Goal: Check status: Check status

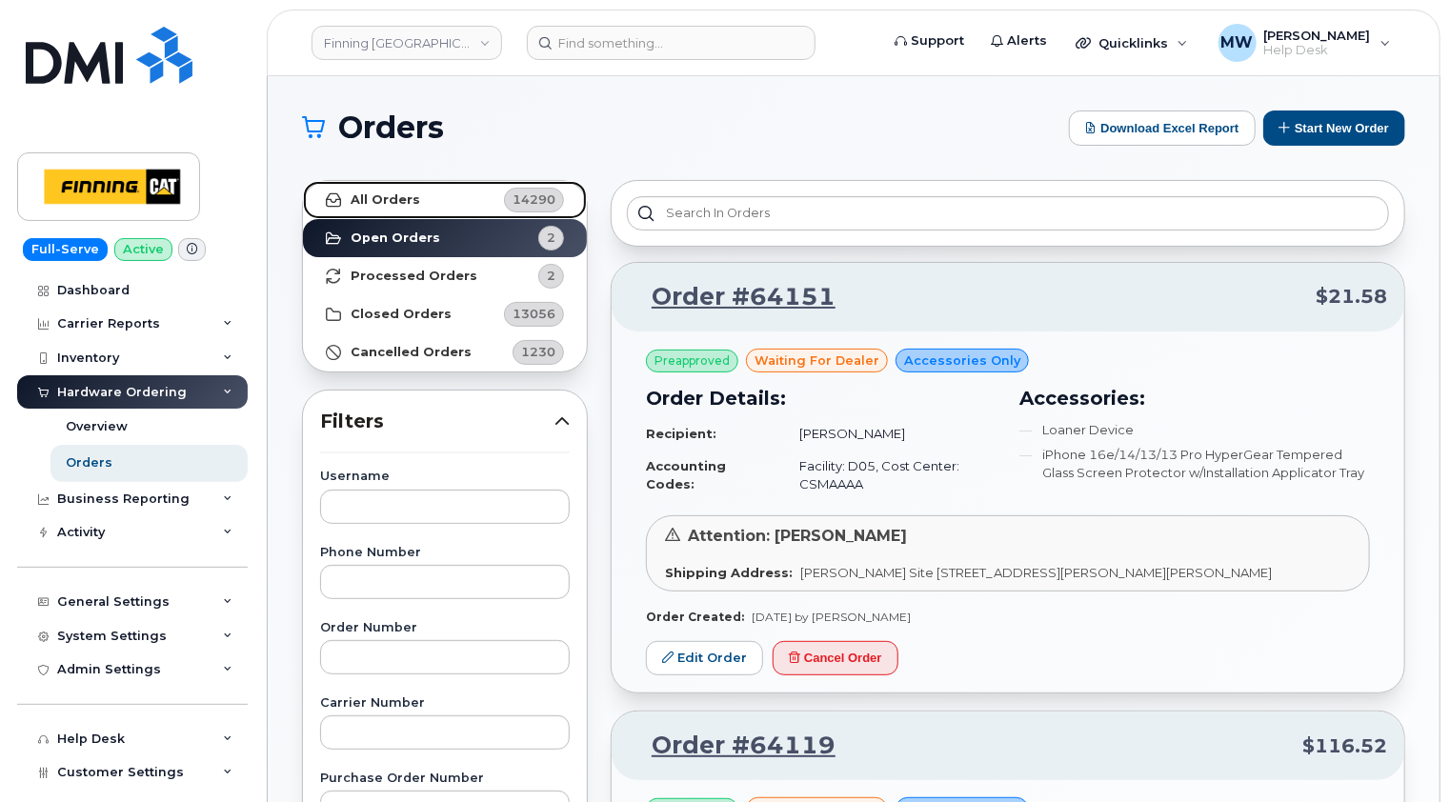
click at [409, 206] on strong "All Orders" at bounding box center [386, 199] width 70 height 15
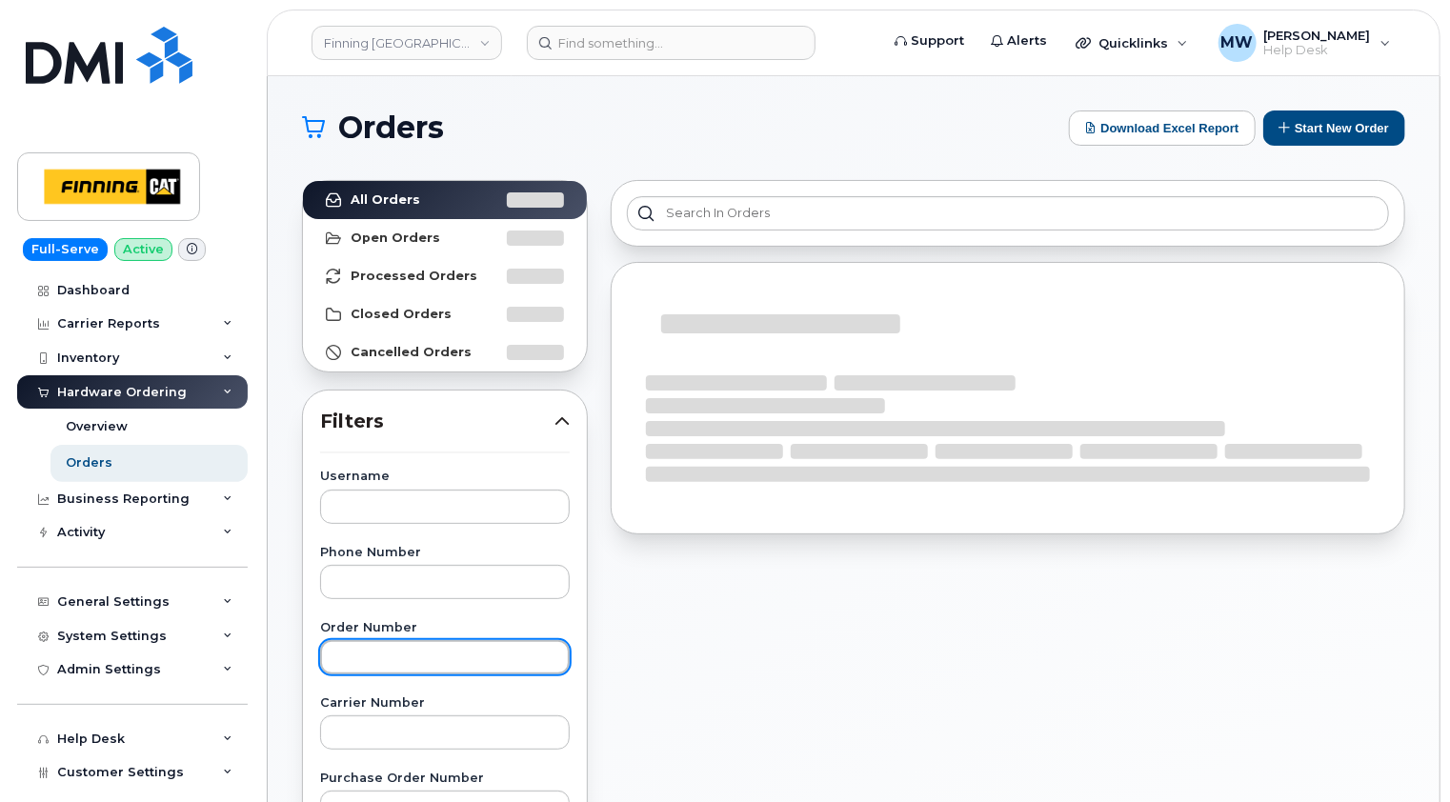
click at [408, 653] on input "text" at bounding box center [445, 657] width 250 height 34
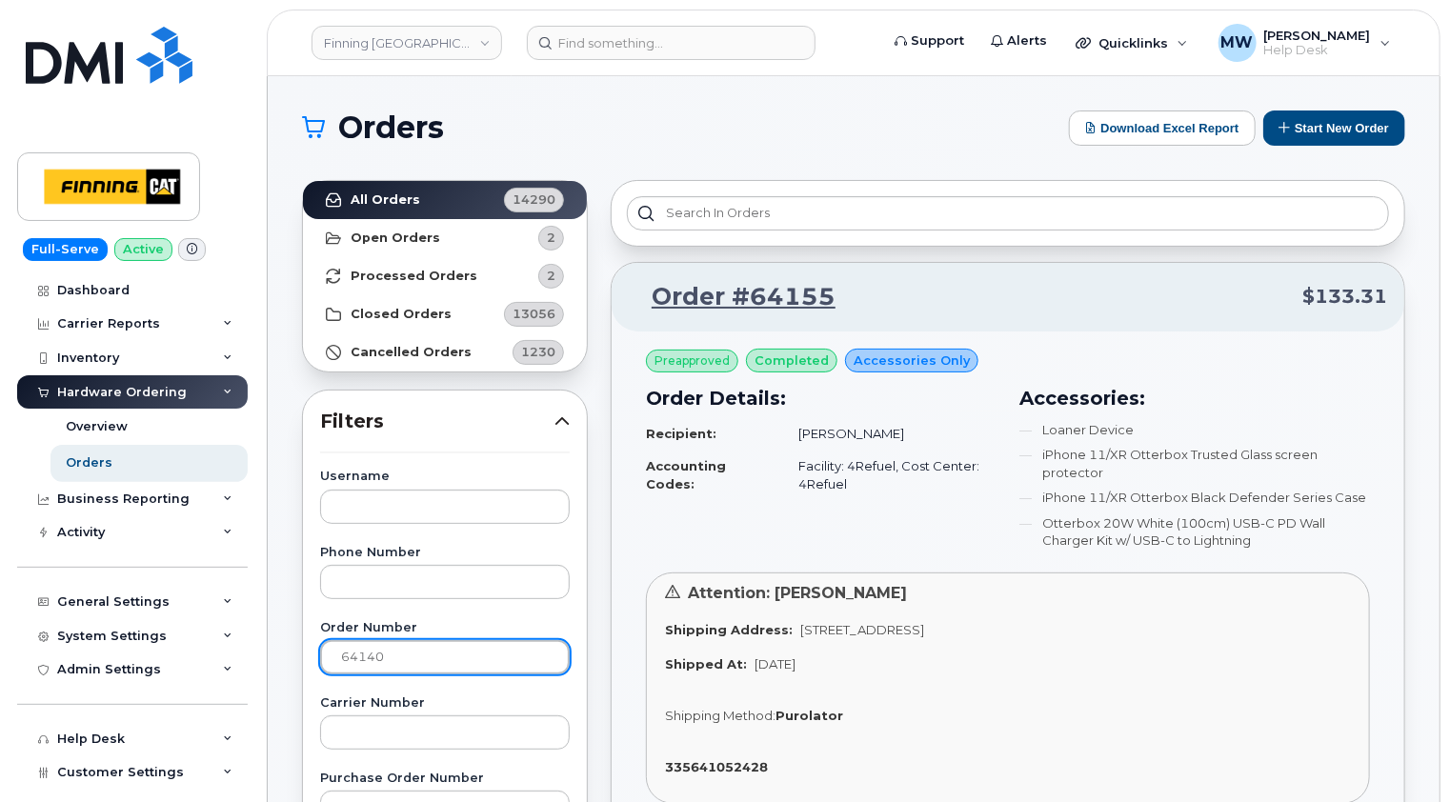
type input "64140"
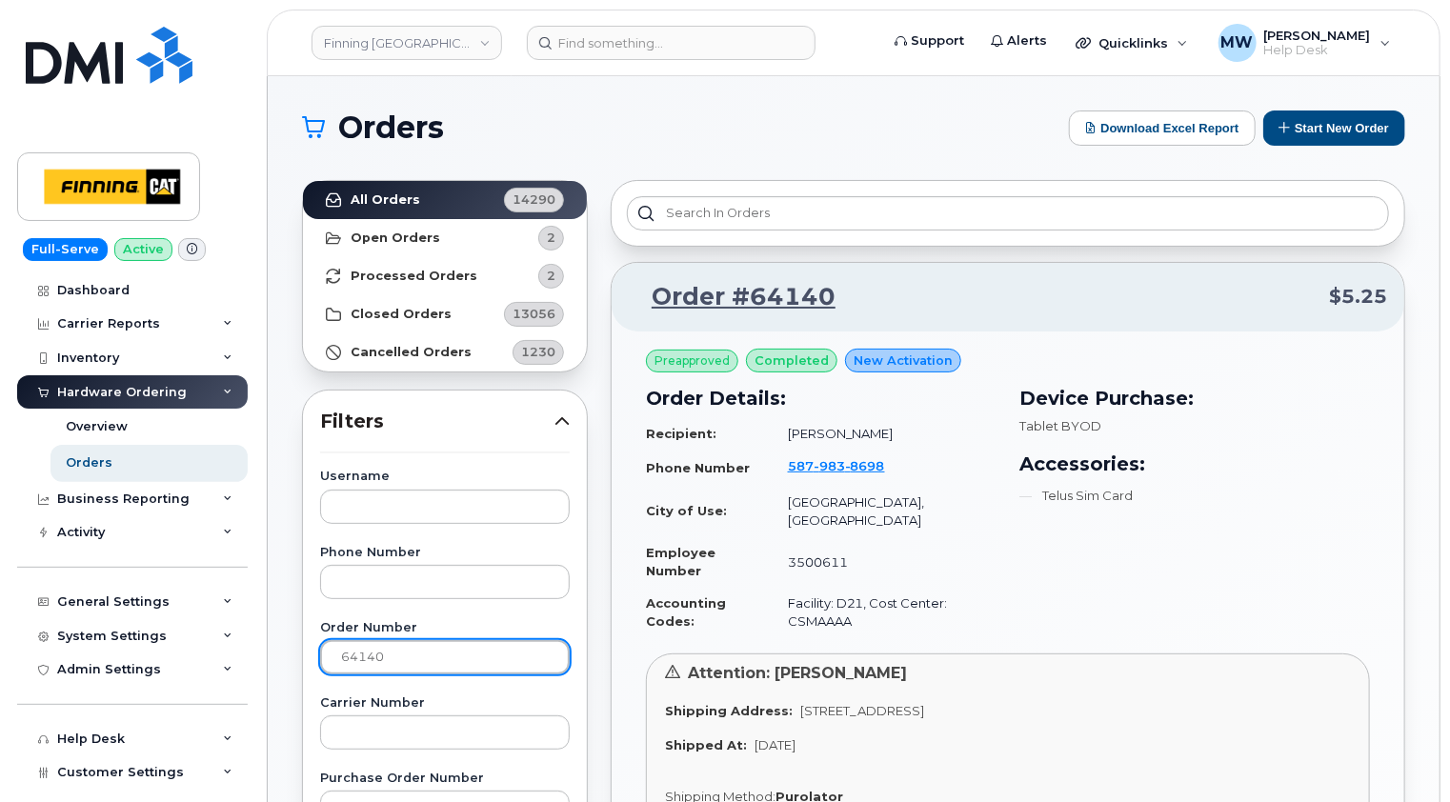
drag, startPoint x: 403, startPoint y: 655, endPoint x: 320, endPoint y: 654, distance: 82.9
click at [321, 654] on input "64140" at bounding box center [445, 657] width 250 height 34
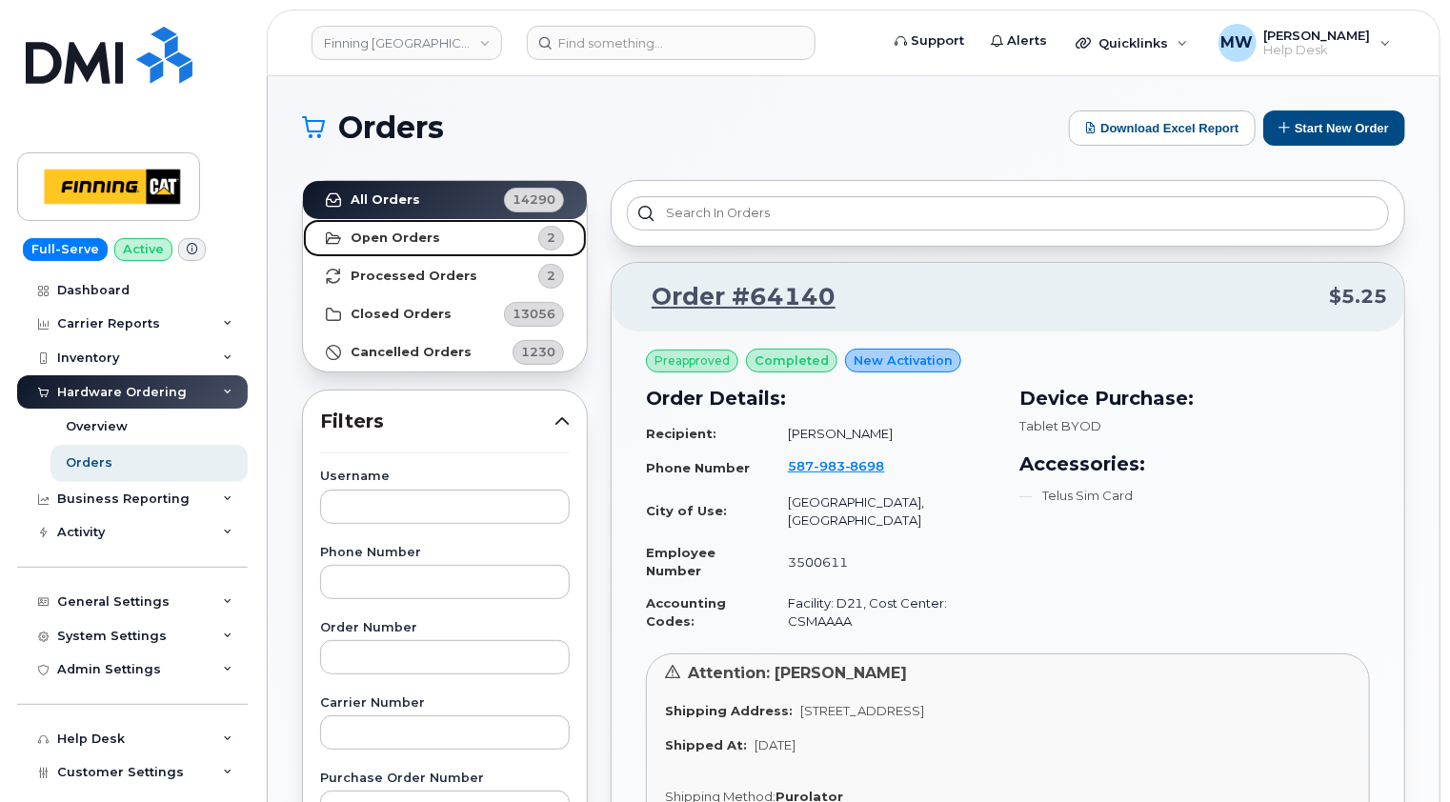
click at [385, 245] on link "Open Orders 2" at bounding box center [445, 238] width 284 height 38
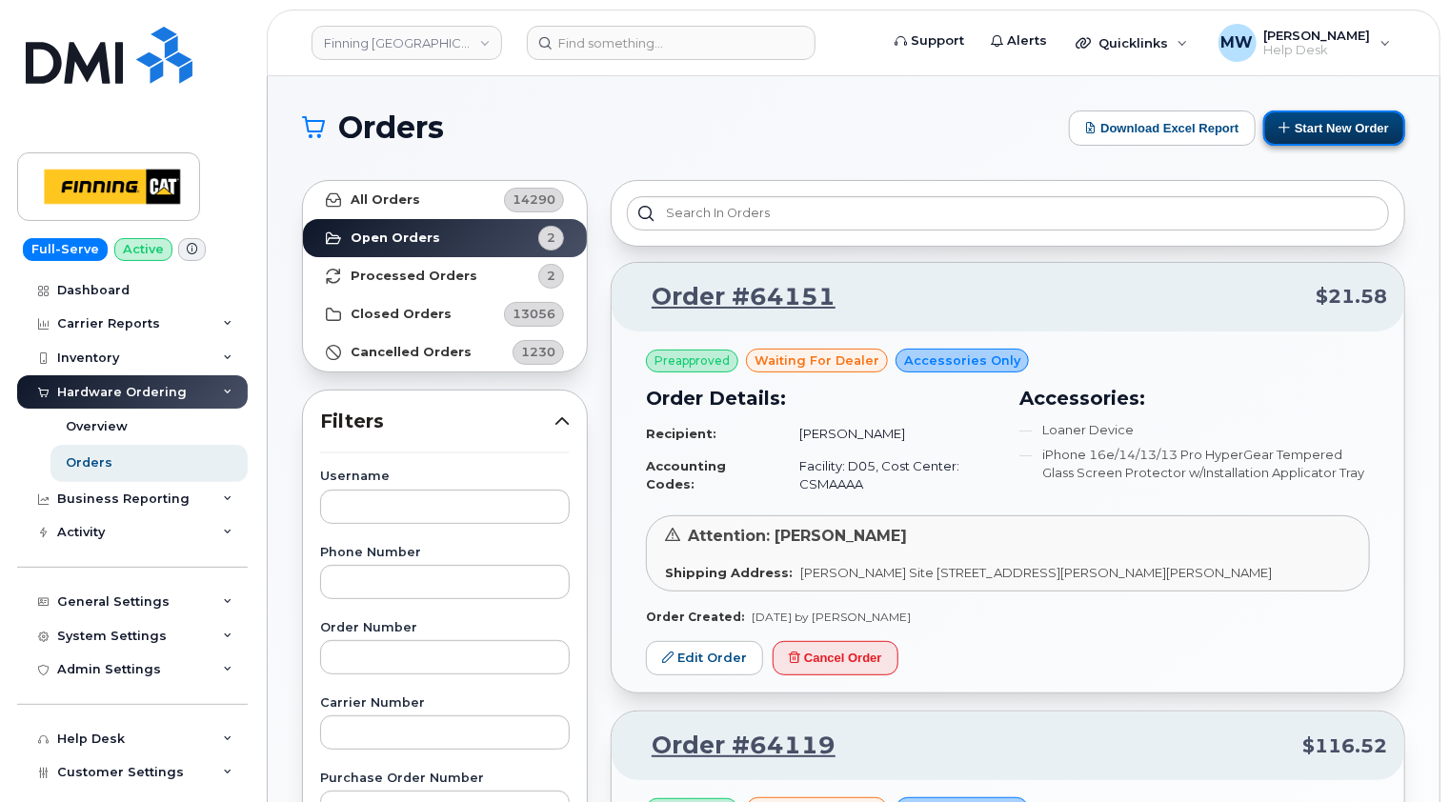
click at [1329, 129] on button "Start New Order" at bounding box center [1335, 128] width 142 height 35
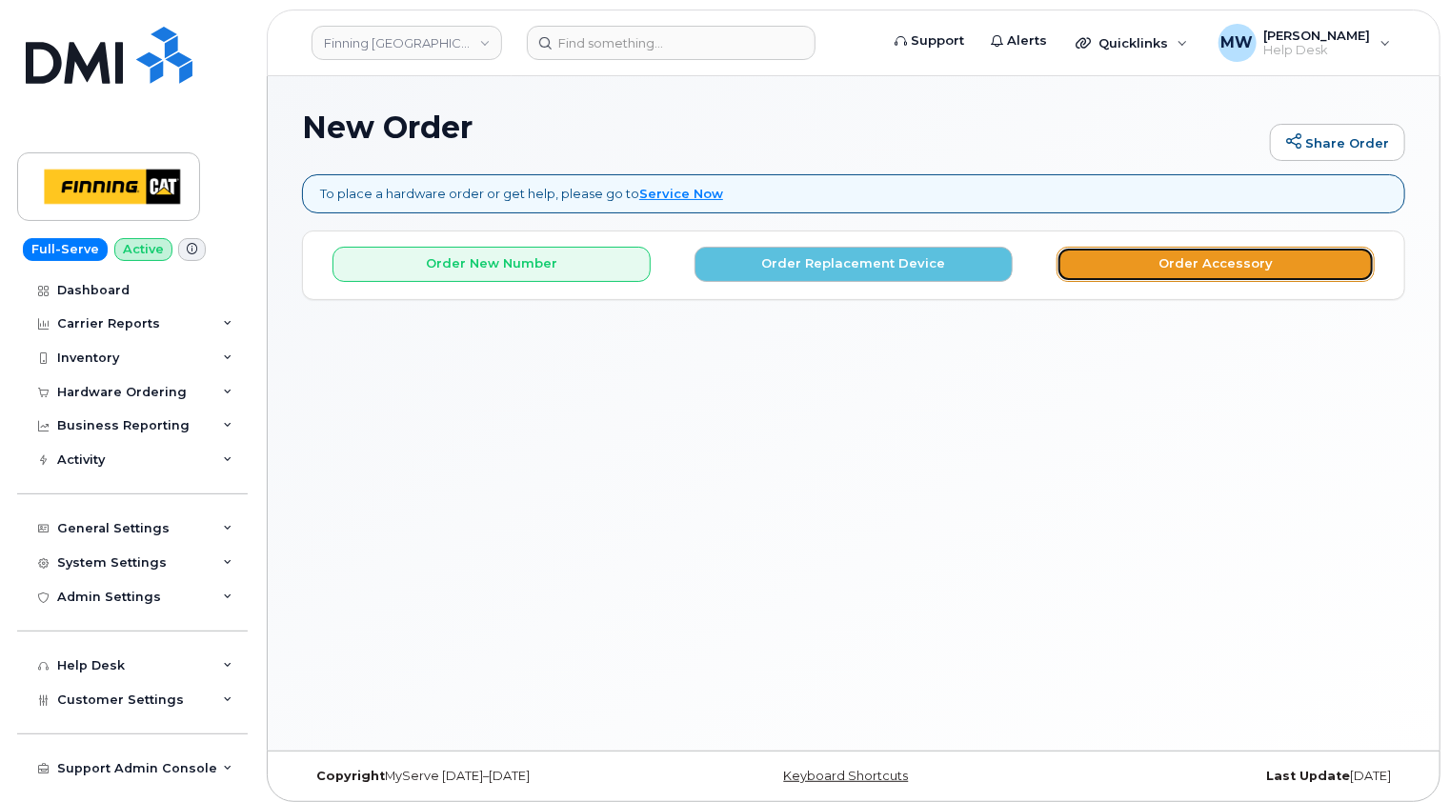
click at [1201, 253] on button "Order Accessory" at bounding box center [1216, 264] width 318 height 35
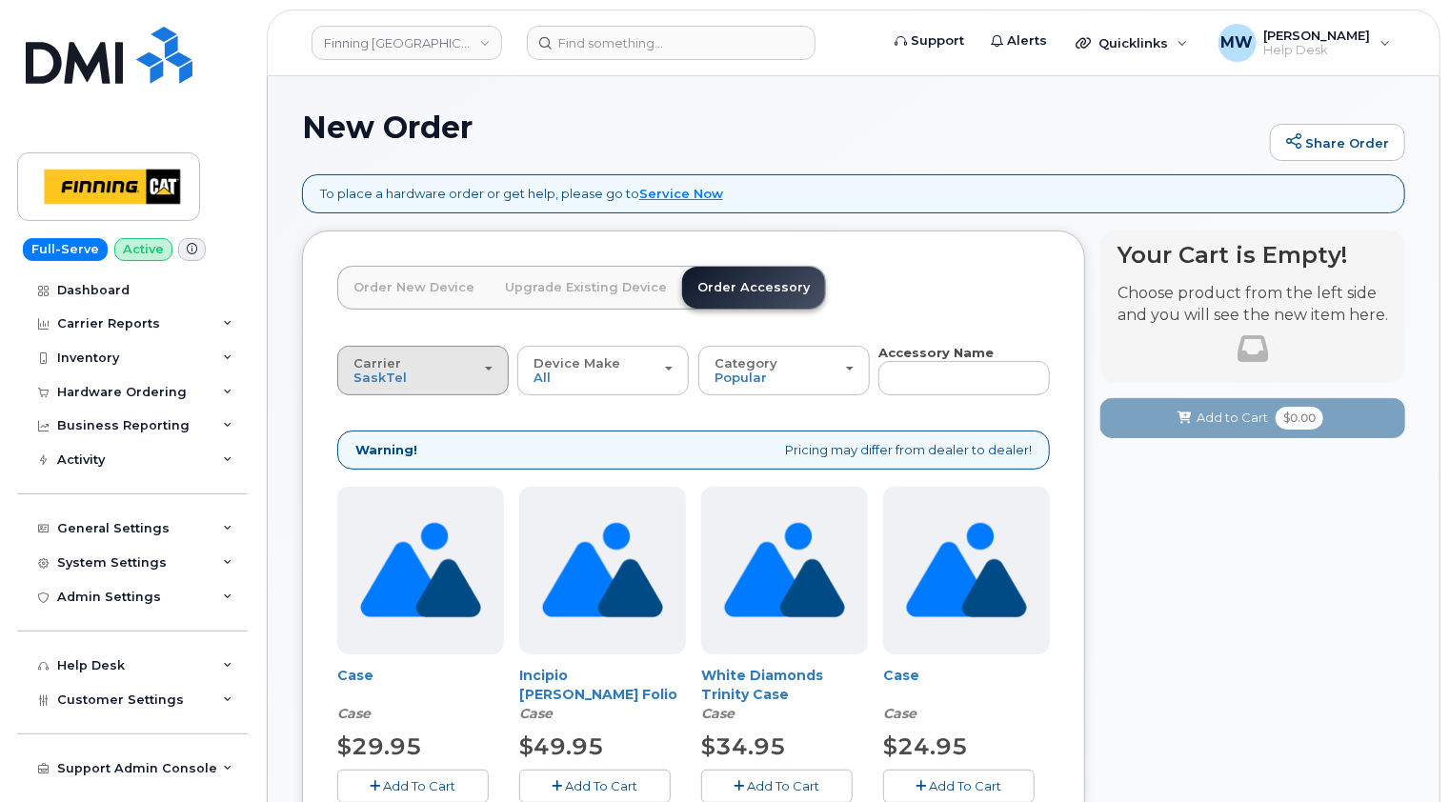
click at [496, 373] on button "Carrier SaskTel Telus" at bounding box center [423, 371] width 172 height 50
click at [383, 444] on label "Telus" at bounding box center [372, 446] width 60 height 23
click at [0, 0] on input "Telus" at bounding box center [0, 0] width 0 height 0
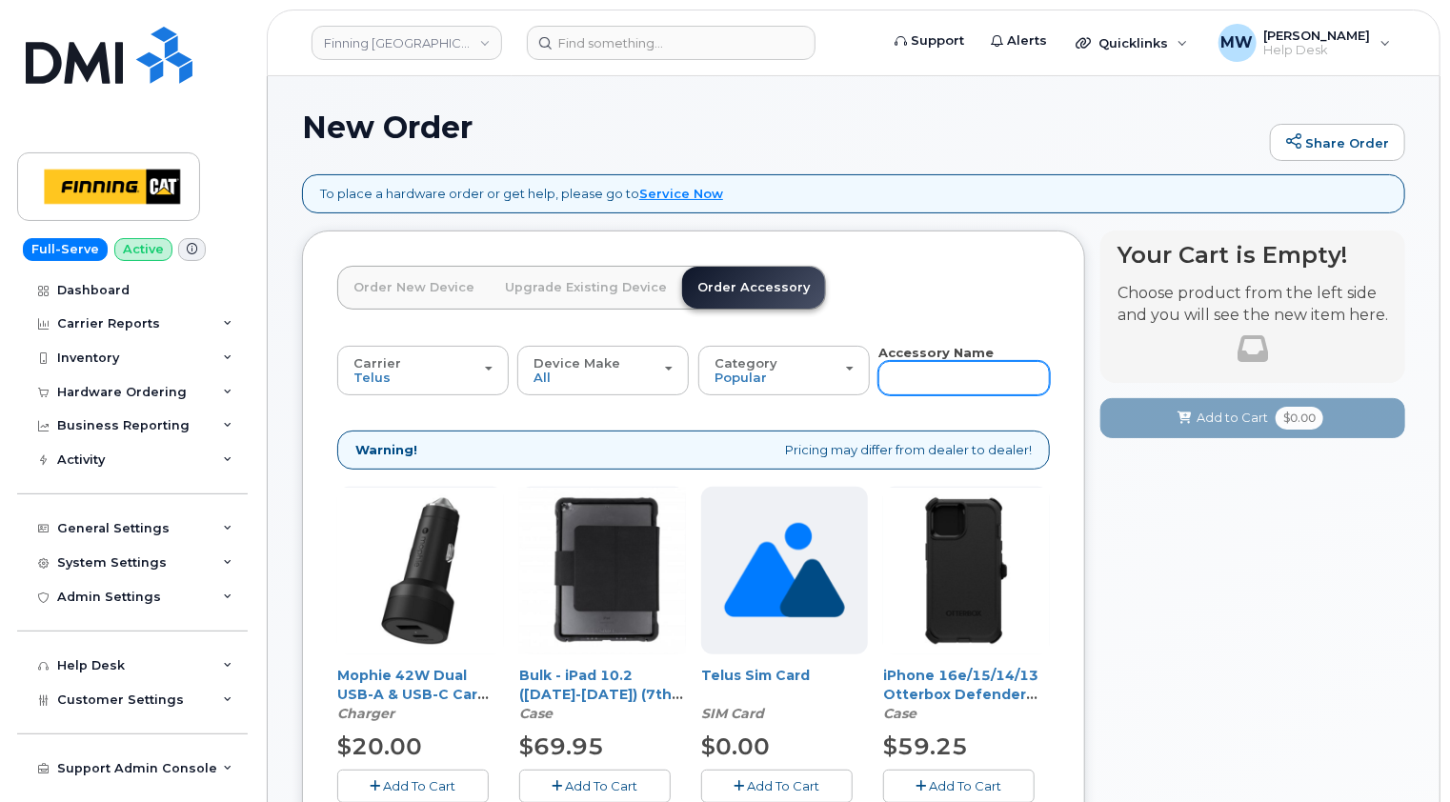
click at [958, 369] on input "text" at bounding box center [965, 378] width 172 height 34
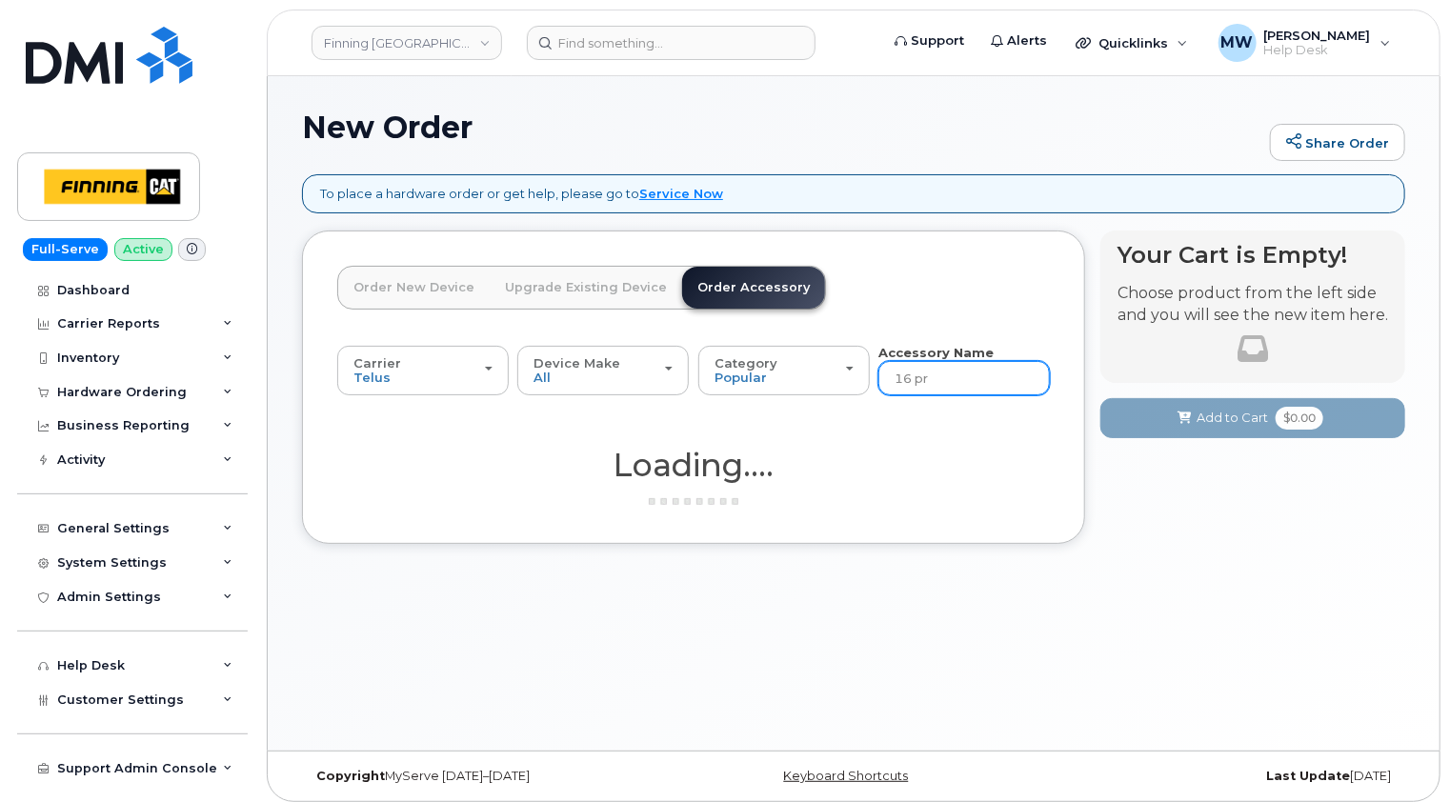
type input "16 pro"
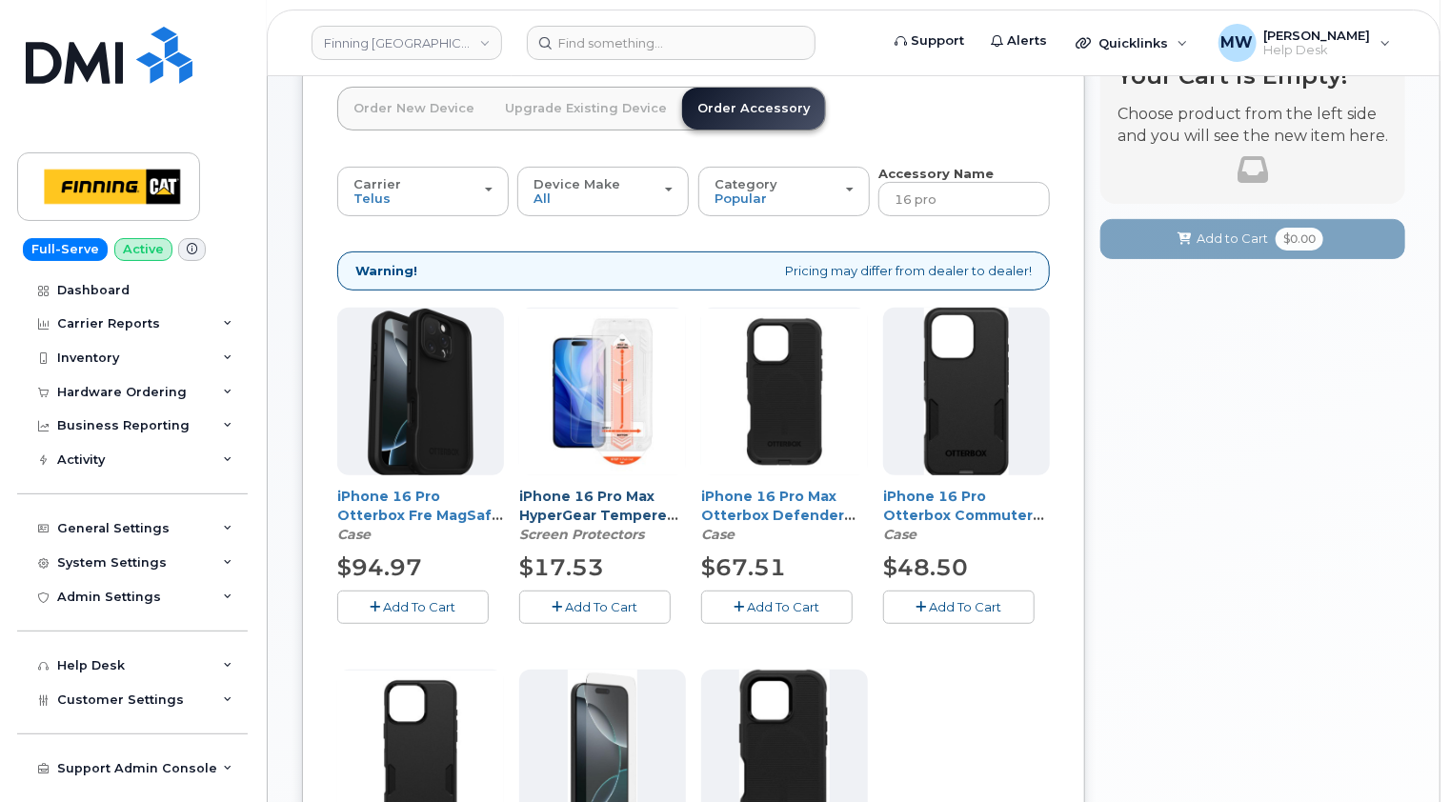
scroll to position [191, 0]
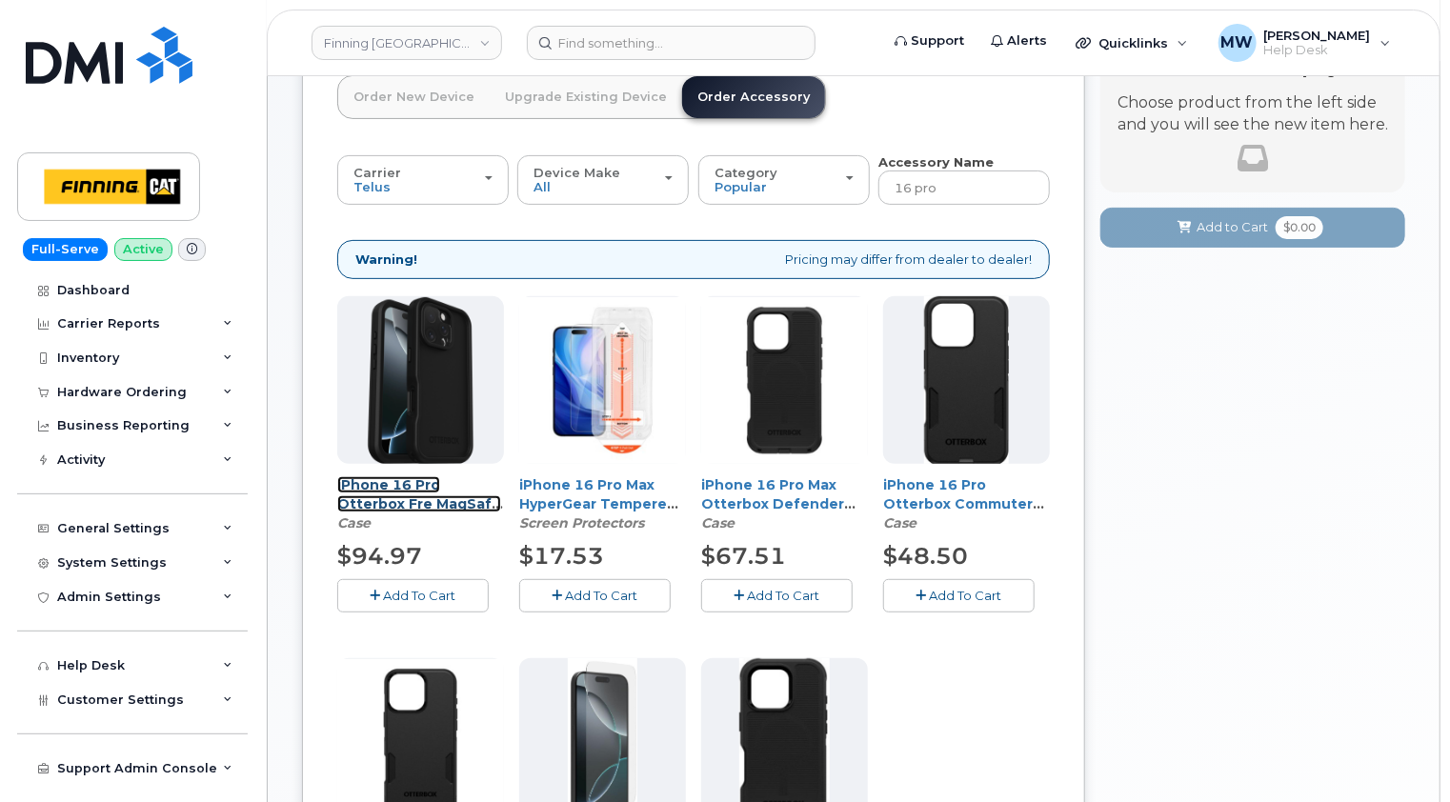
click at [424, 499] on link "iPhone 16 Pro Otterbox Fre MagSafe Case - Black (LifeProof Case)" at bounding box center [419, 513] width 164 height 74
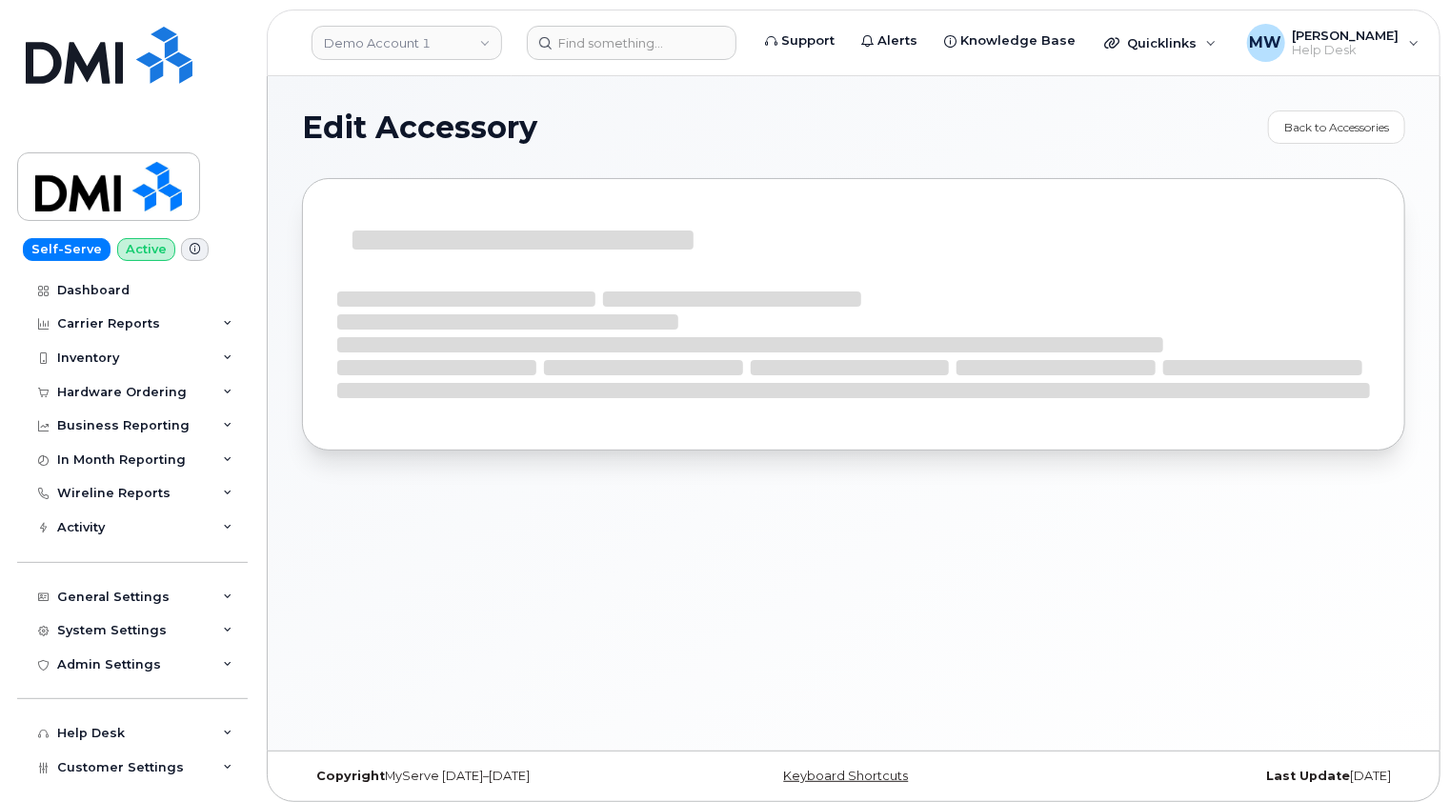
select select "Case"
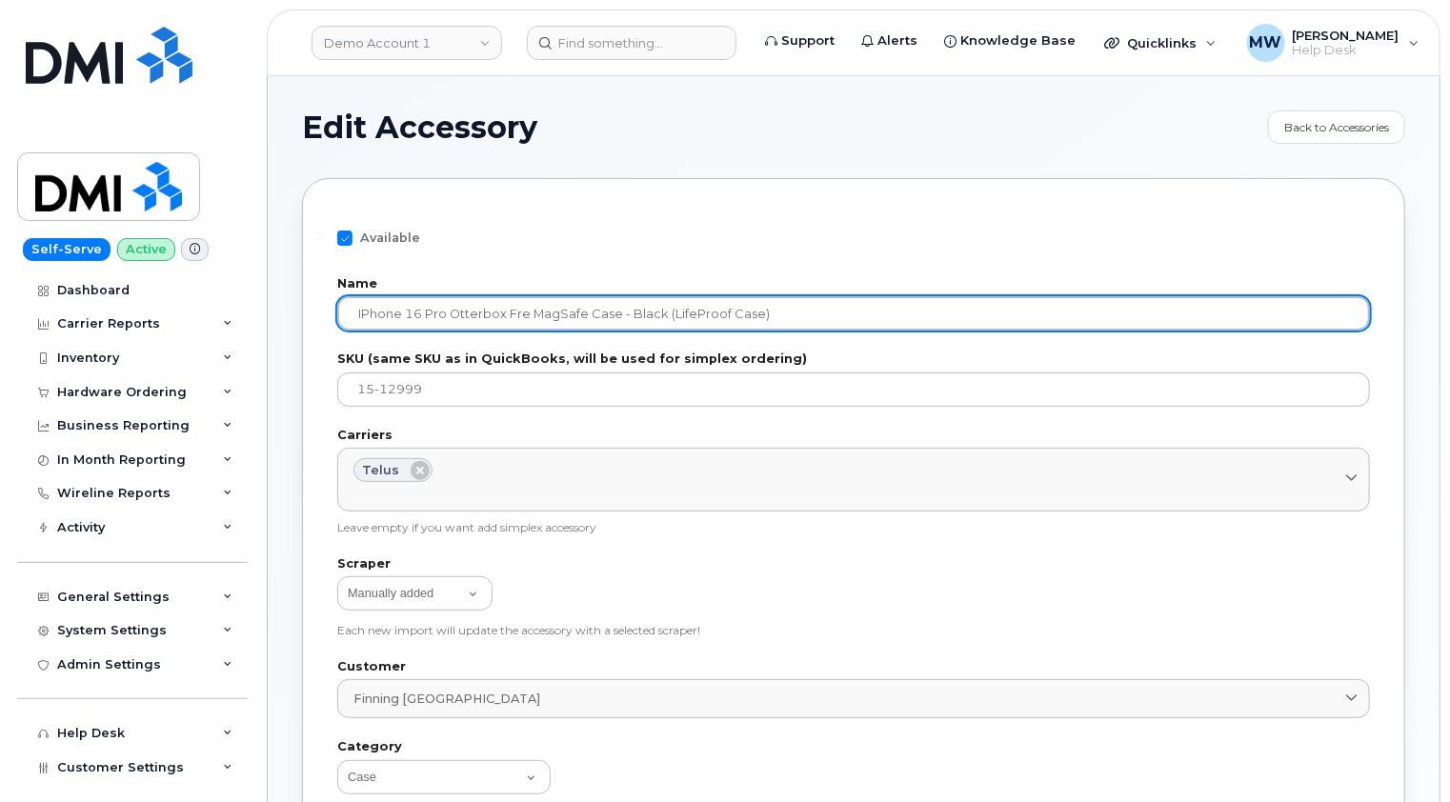
click at [777, 308] on input "iPhone 16 Pro Otterbox Fre MagSafe Case - Black (LifeProof Case)" at bounding box center [853, 313] width 1033 height 34
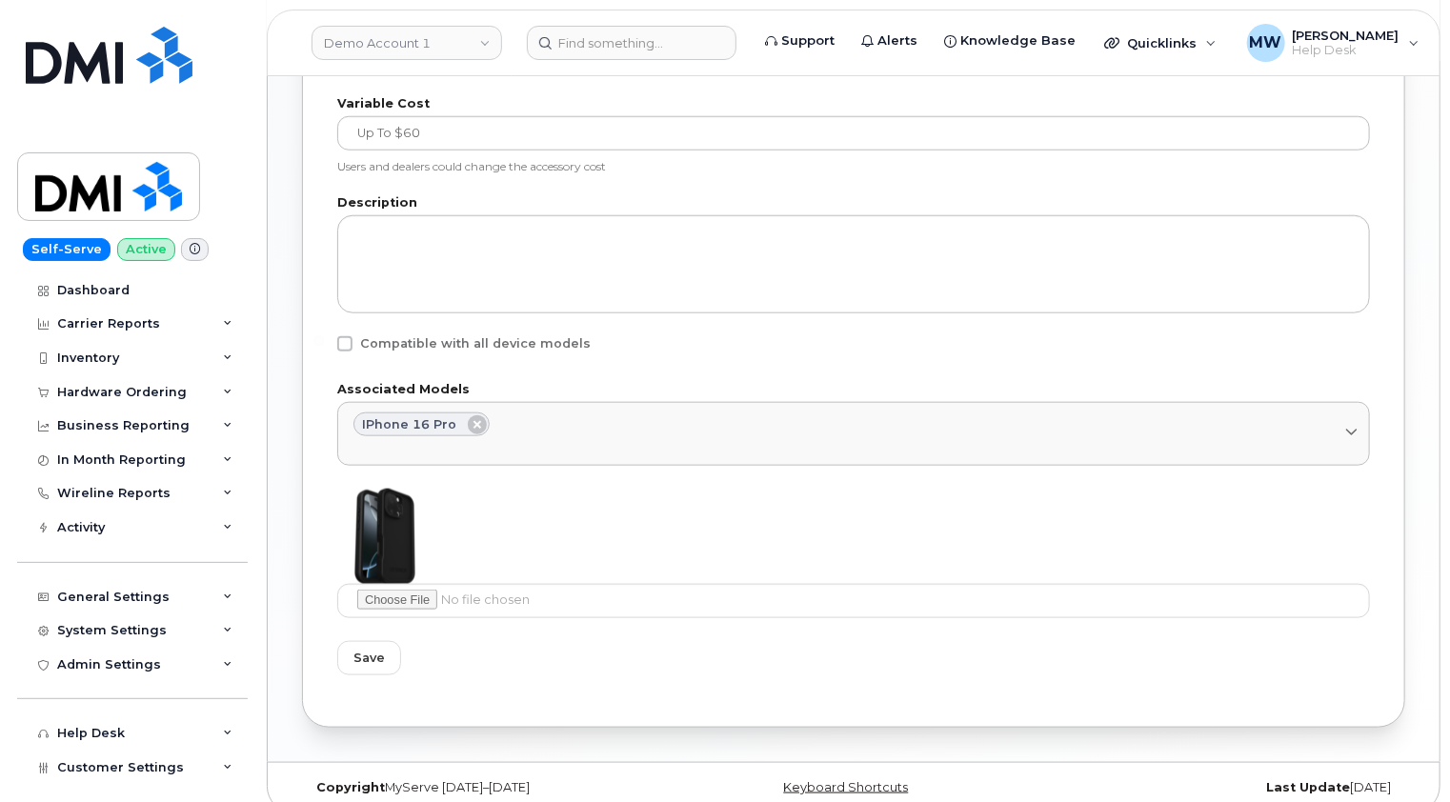
scroll to position [816, 0]
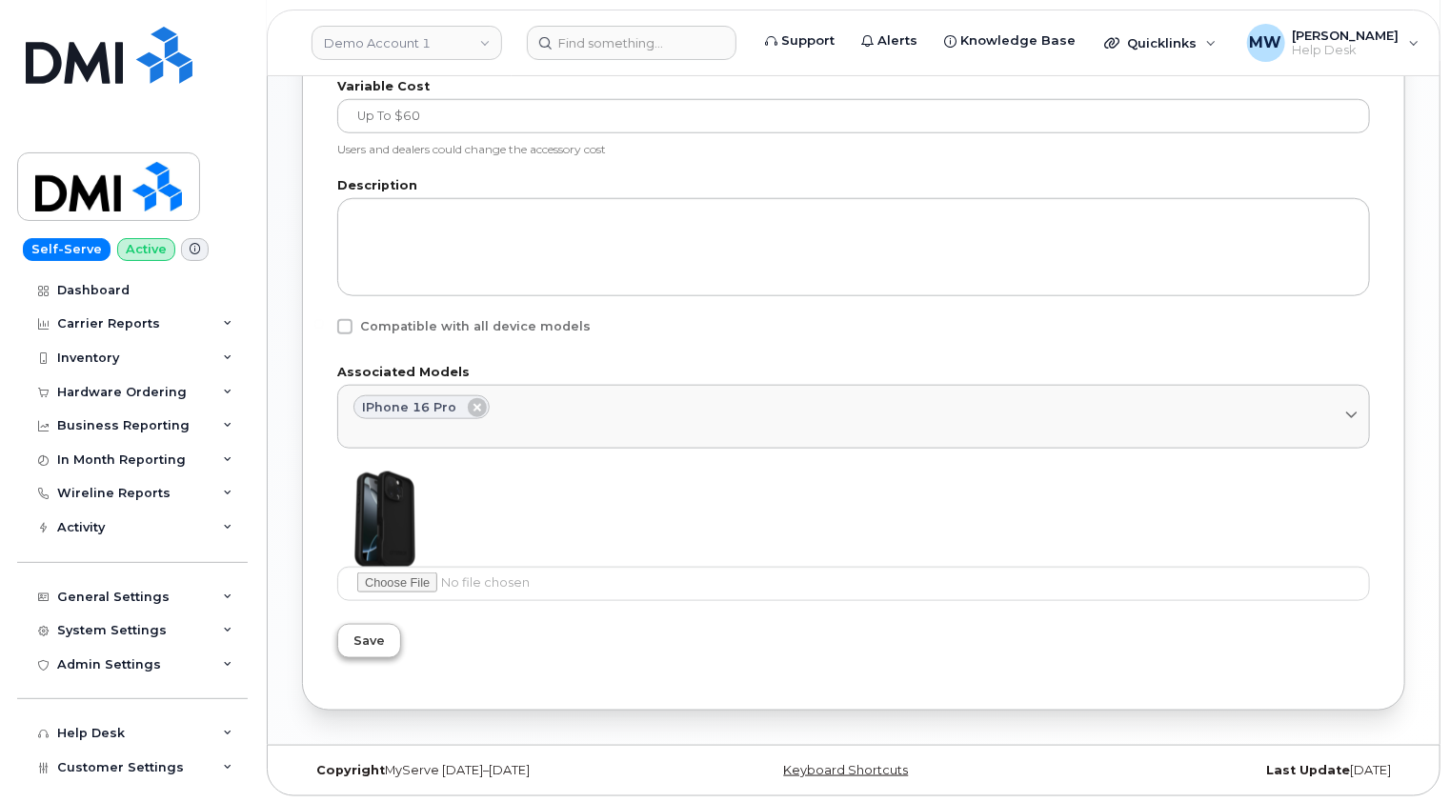
type input "iPhone 16 Pro Otterbox Fre MagSafe Case - Black"
click at [366, 636] on span "Save" at bounding box center [369, 641] width 31 height 18
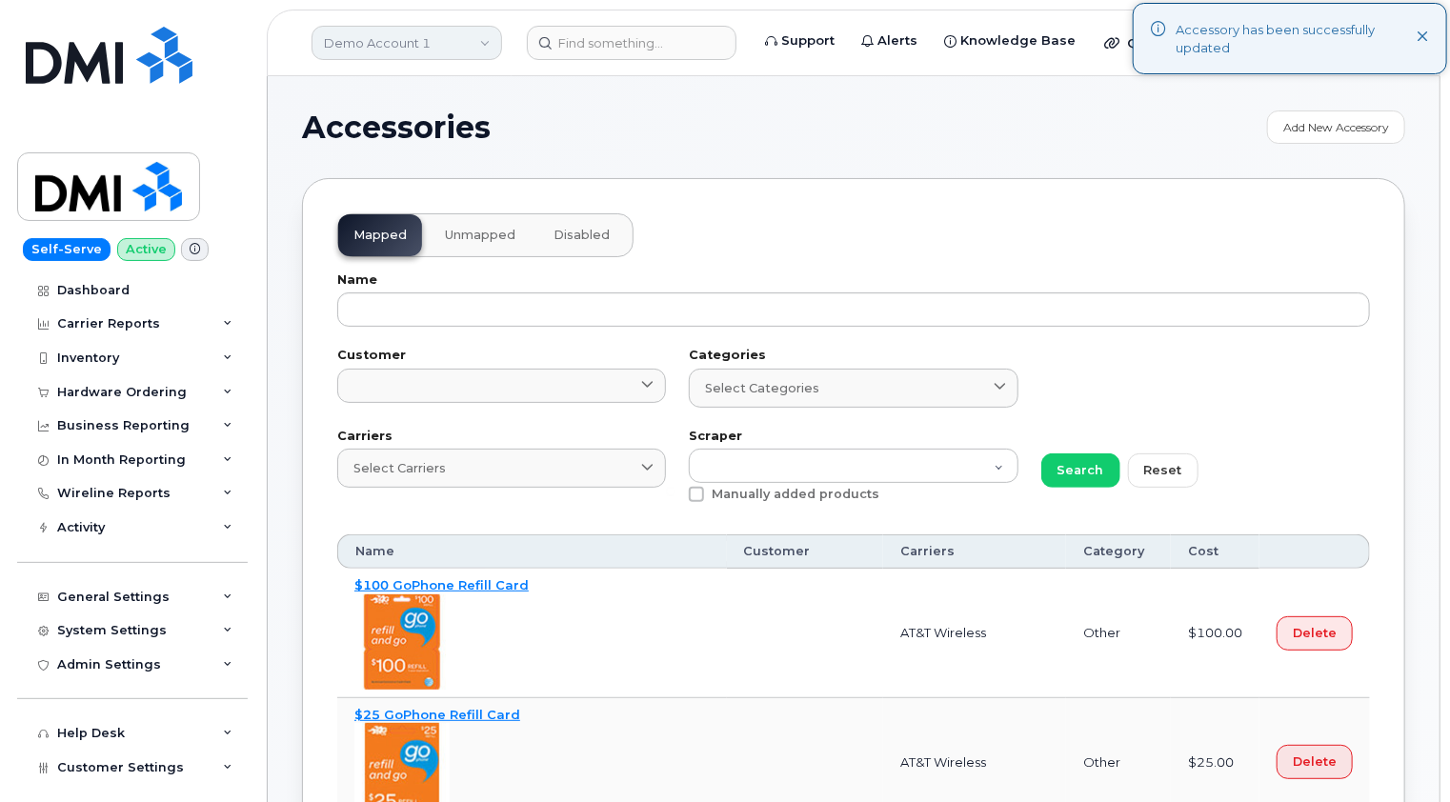
click at [455, 36] on link "Demo Account 1" at bounding box center [407, 43] width 191 height 34
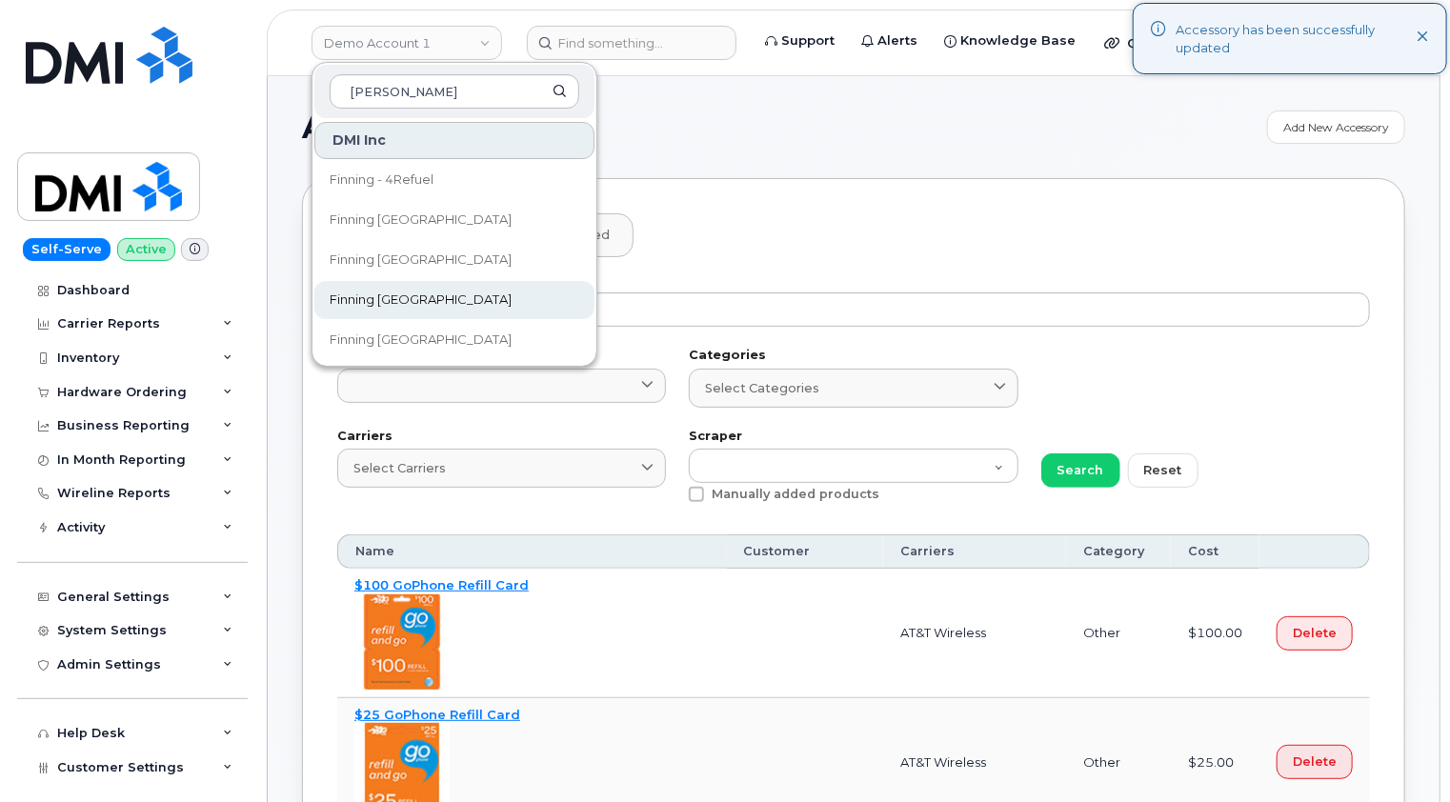
type input "finn"
click at [402, 294] on span "Finning [GEOGRAPHIC_DATA]" at bounding box center [421, 300] width 182 height 19
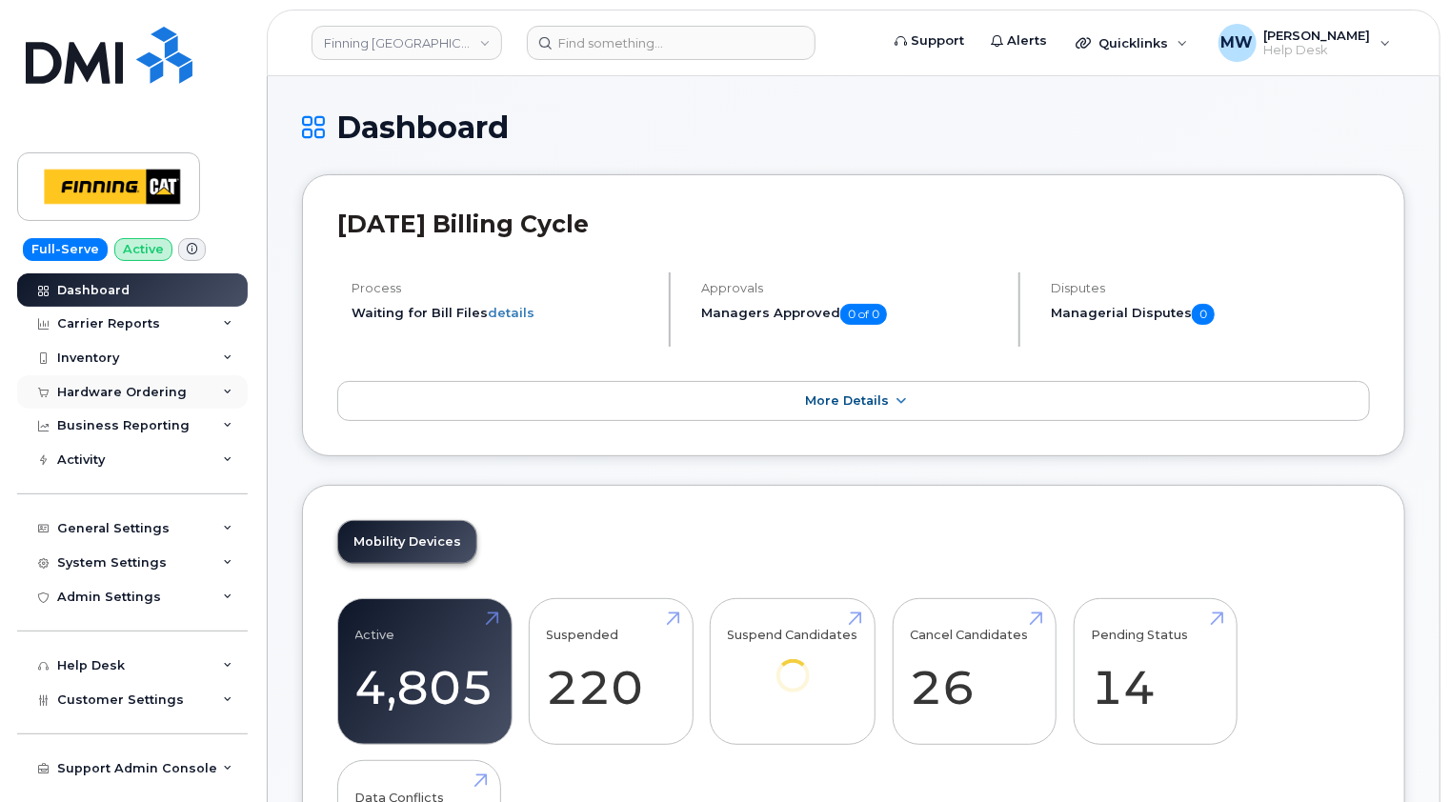
click at [137, 390] on div "Hardware Ordering" at bounding box center [122, 392] width 130 height 15
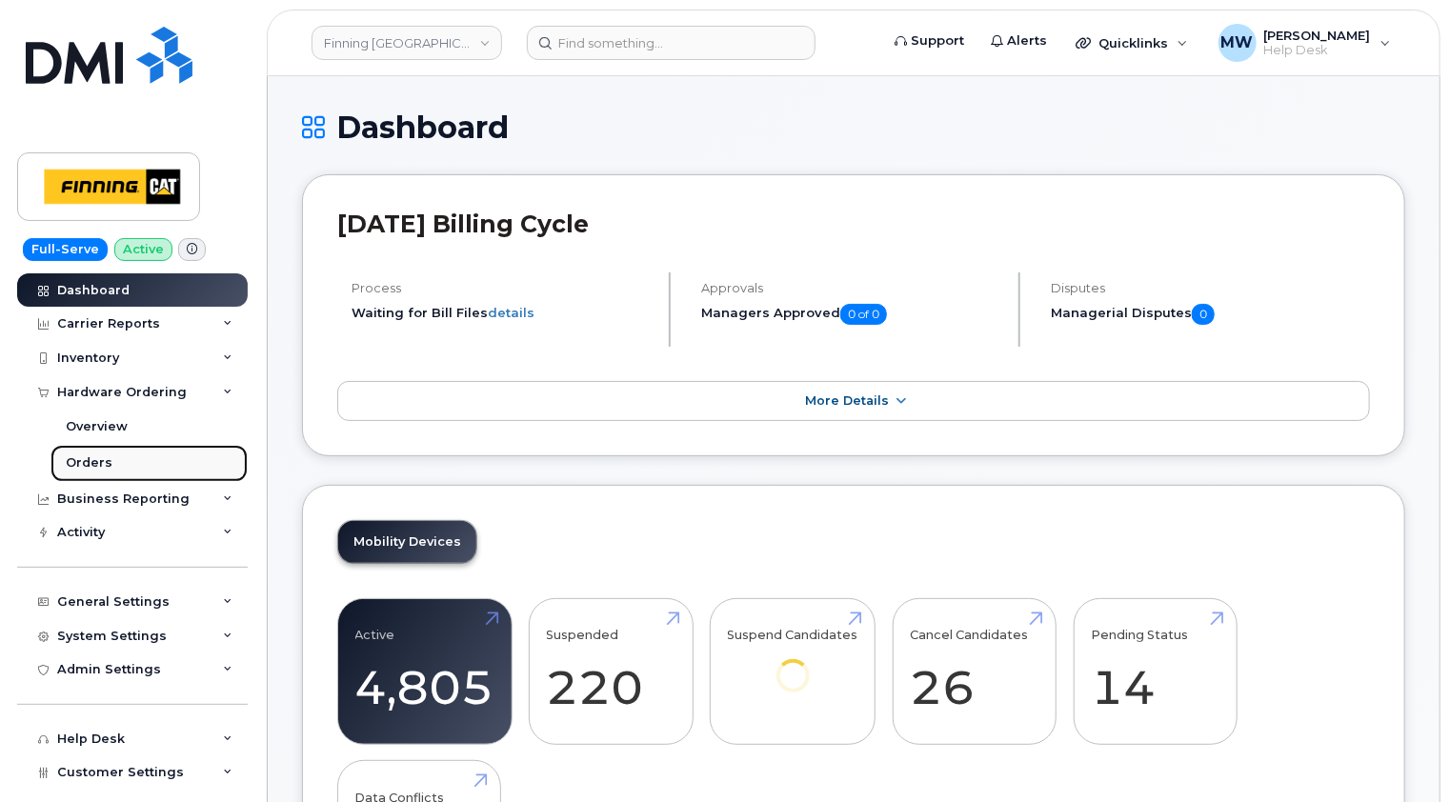
click at [101, 463] on div "Orders" at bounding box center [89, 463] width 47 height 17
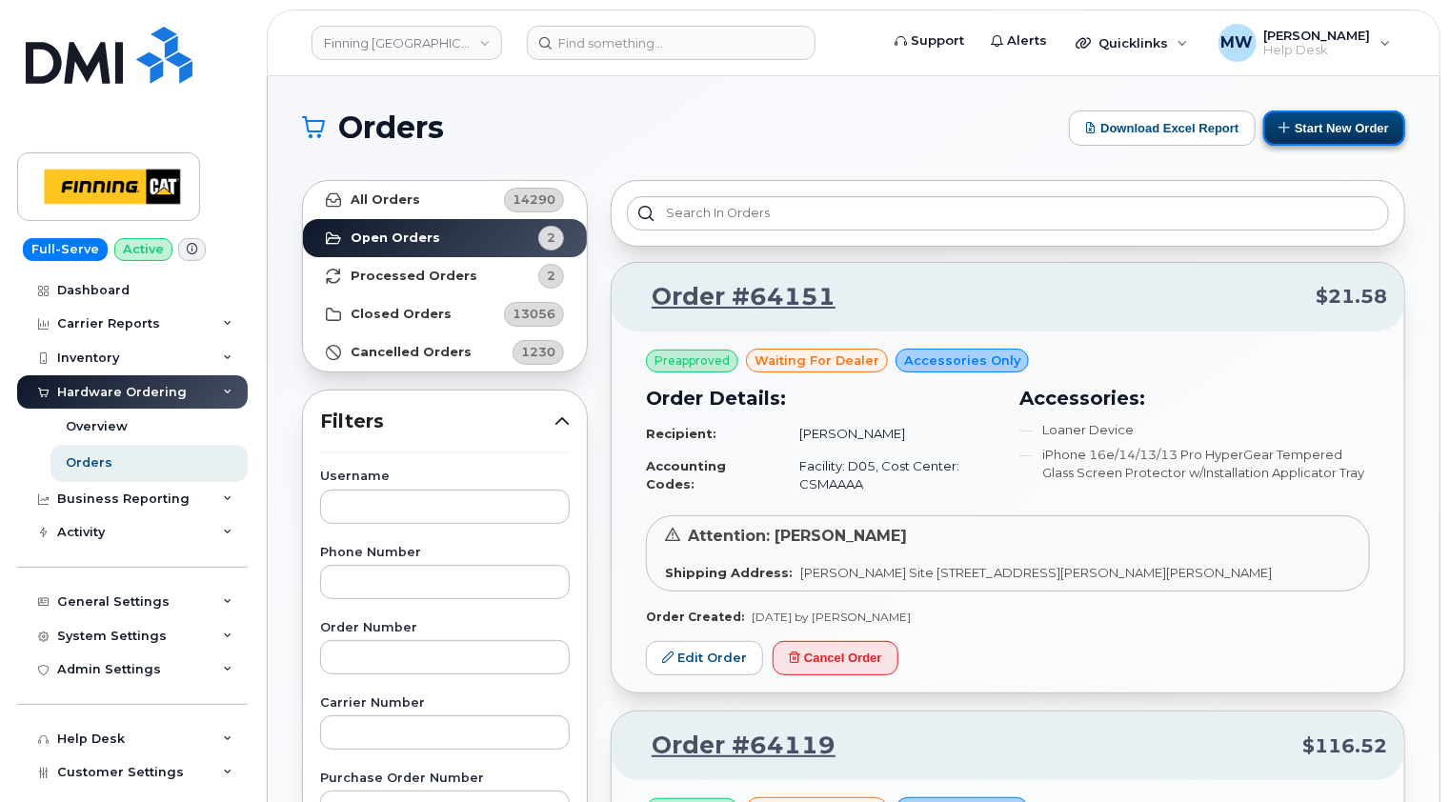
click at [1329, 132] on button "Start New Order" at bounding box center [1335, 128] width 142 height 35
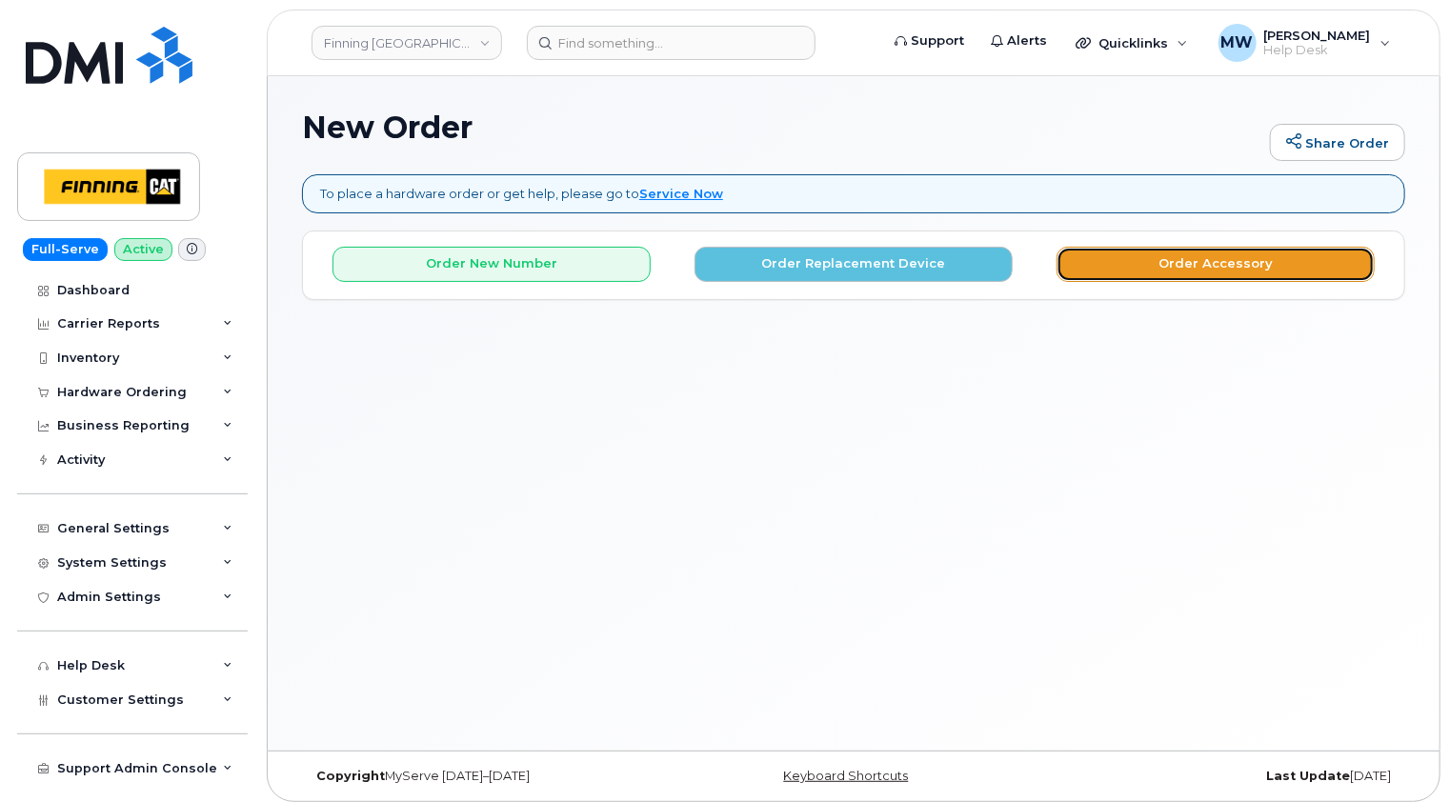
click at [1248, 252] on button "Order Accessory" at bounding box center [1216, 264] width 318 height 35
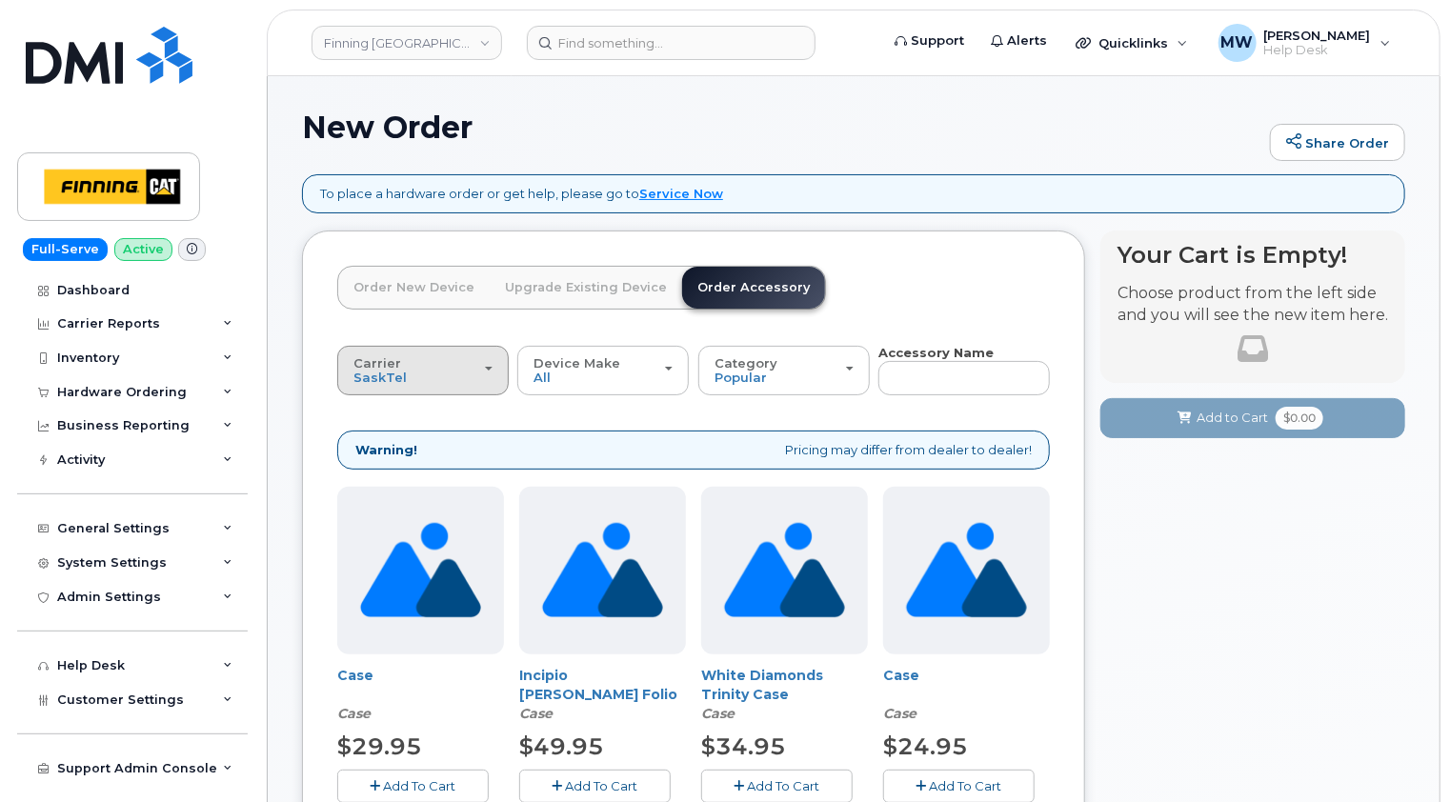
click at [457, 370] on div "Carrier SaskTel Telus" at bounding box center [423, 371] width 139 height 30
click at [382, 444] on label "Telus" at bounding box center [372, 446] width 60 height 23
click at [0, 0] on input "Telus" at bounding box center [0, 0] width 0 height 0
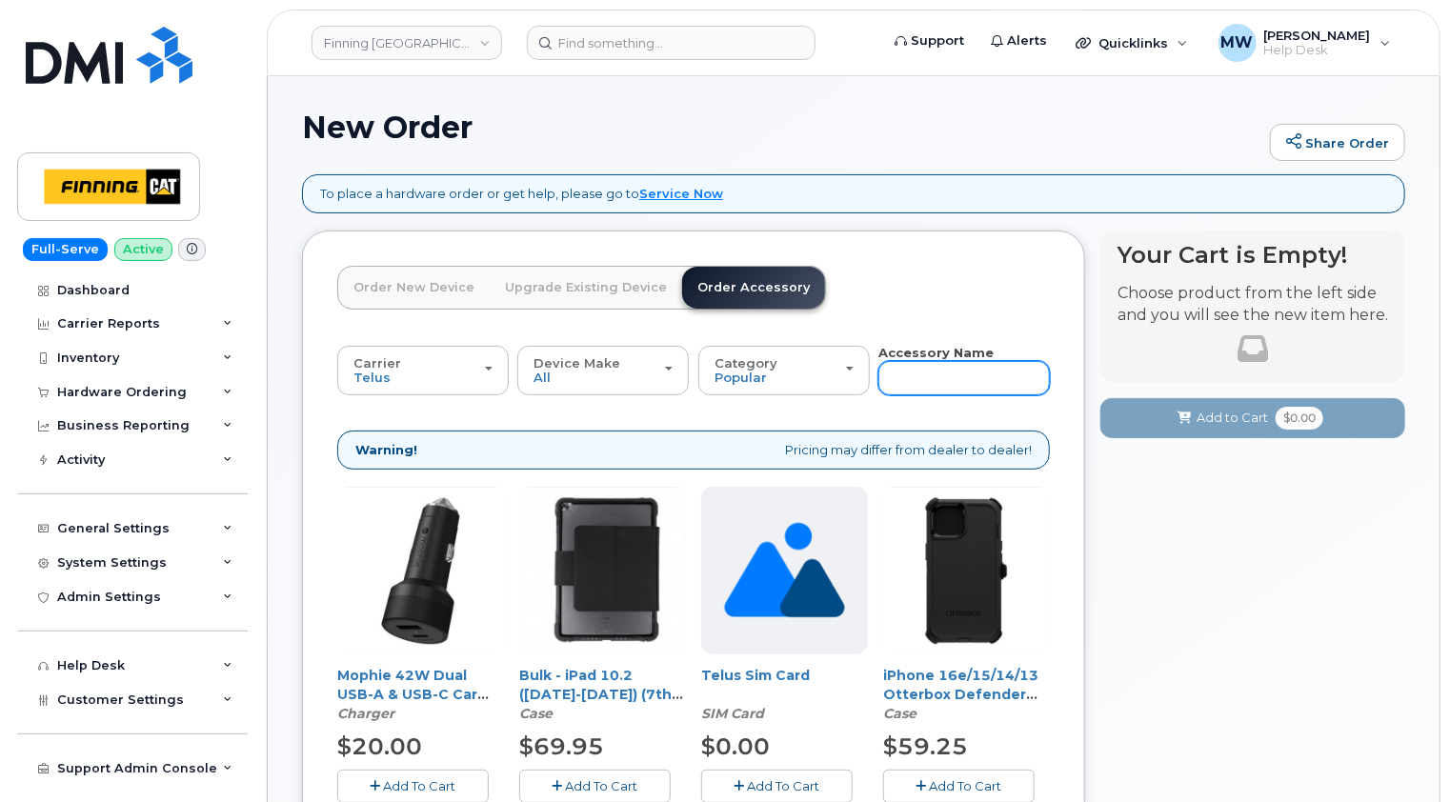
click at [942, 375] on input "text" at bounding box center [965, 378] width 172 height 34
type input "wall"
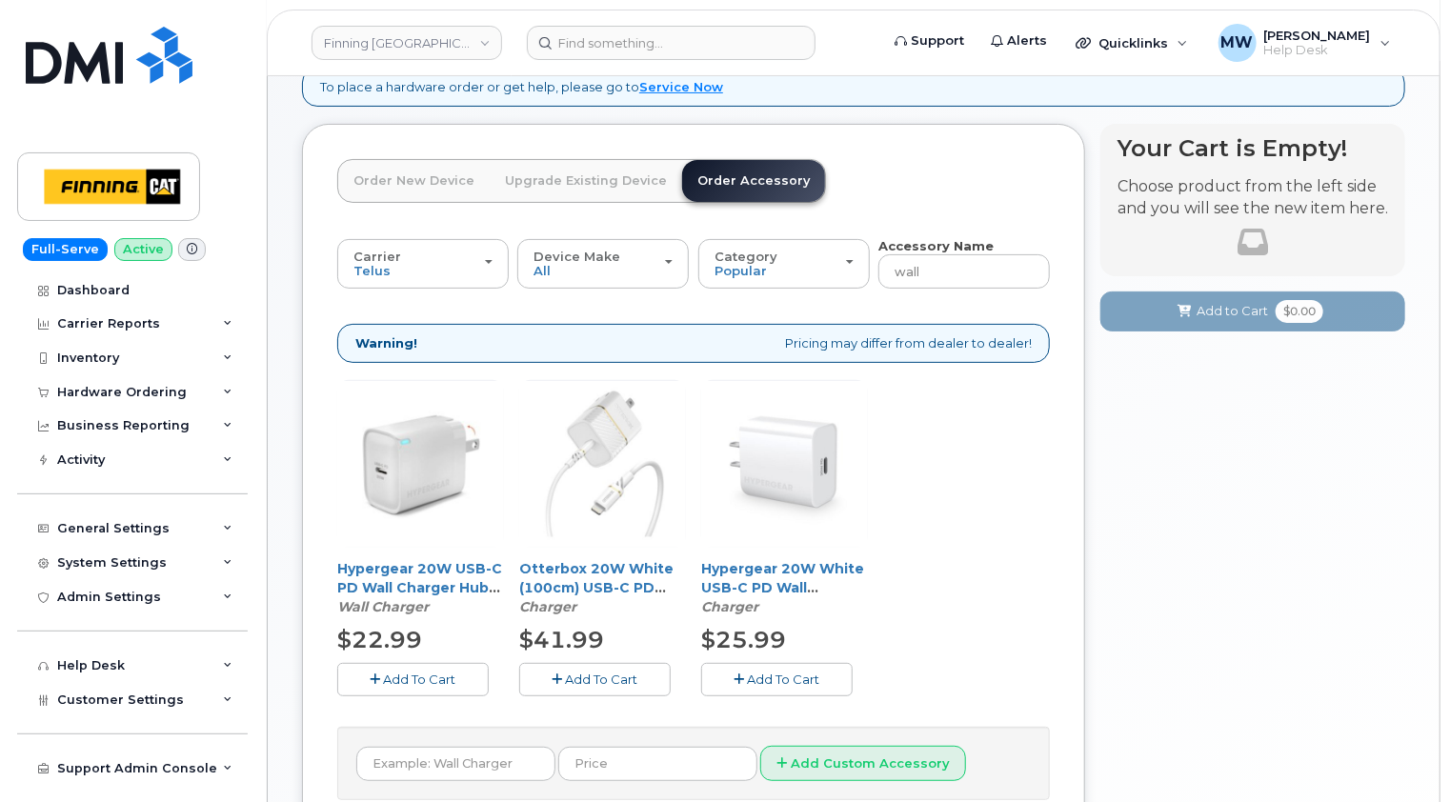
scroll to position [279, 0]
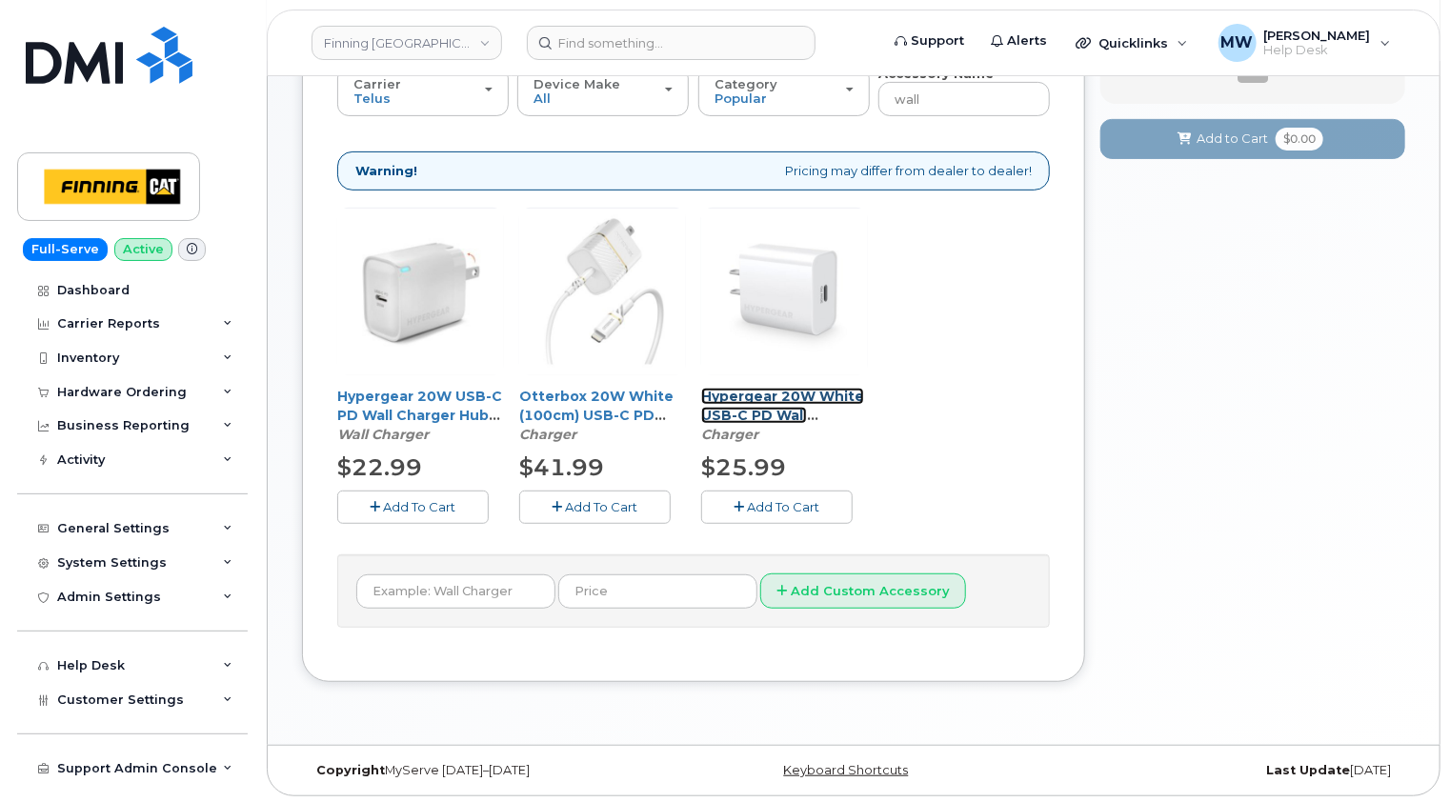
click at [797, 395] on link "Hypergear 20W White USB-C PD Wall Charger Hub" at bounding box center [782, 415] width 163 height 55
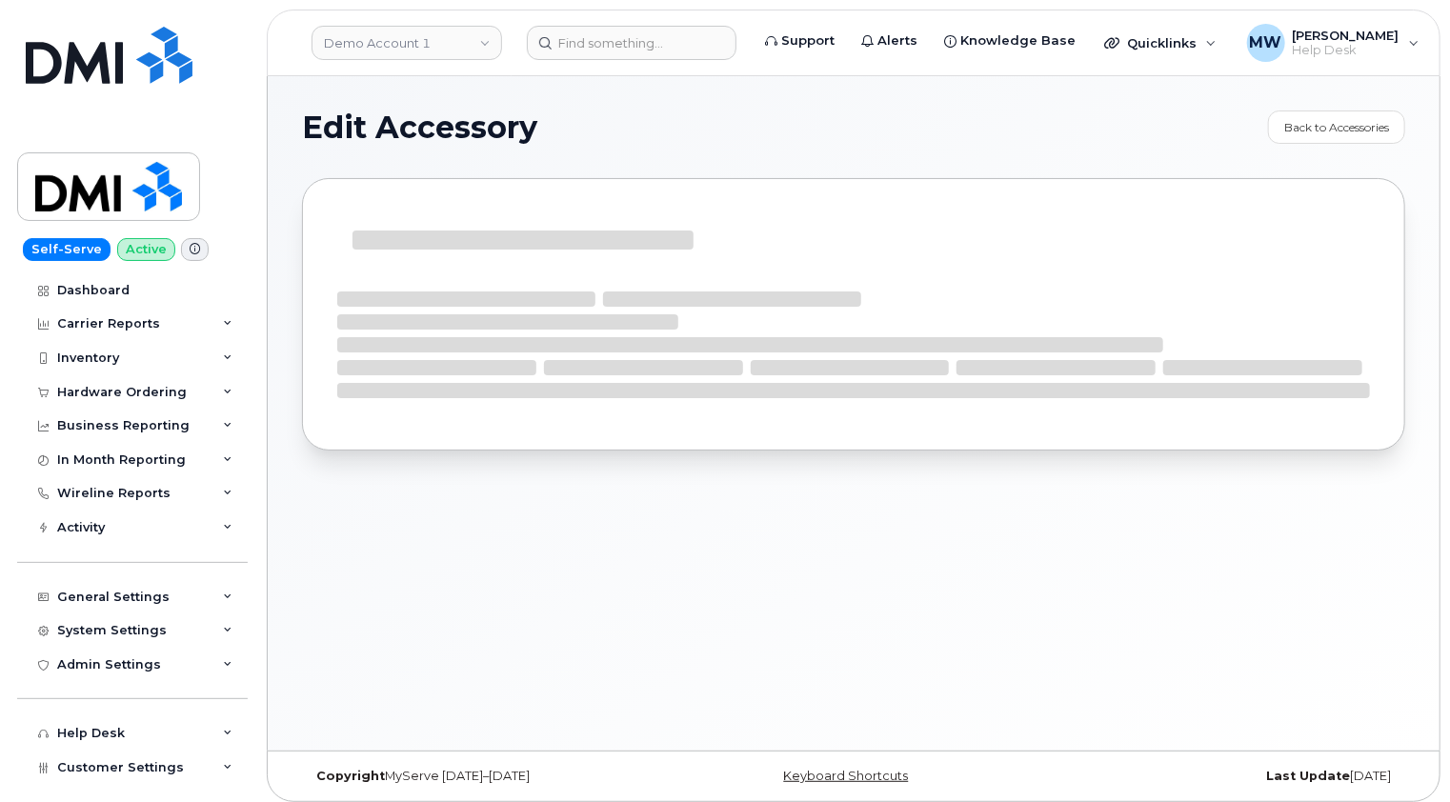
select select "Charger"
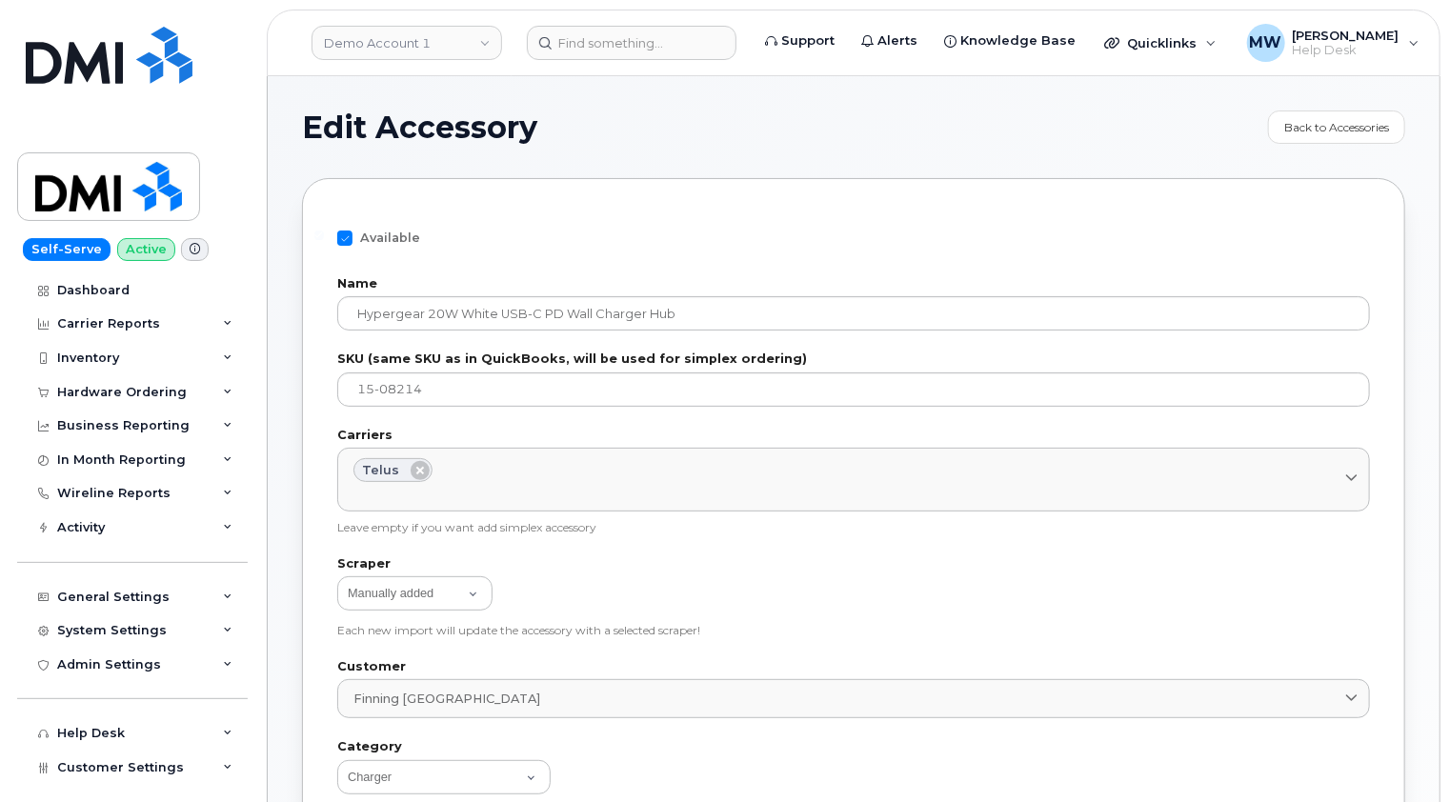
click at [347, 237] on span at bounding box center [344, 238] width 15 height 15
click at [324, 237] on input "Available" at bounding box center [319, 236] width 10 height 10
checkbox input "false"
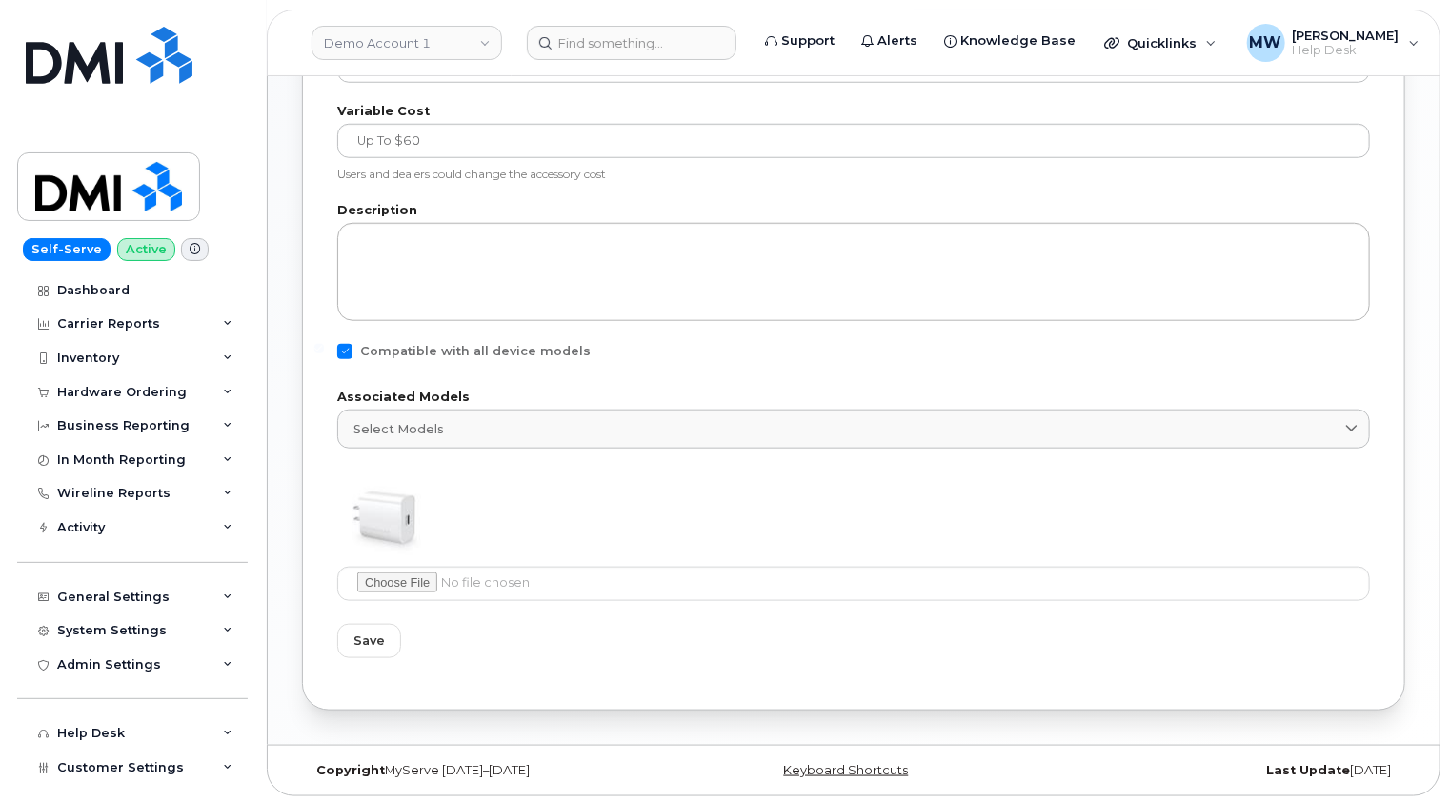
scroll to position [792, 0]
click at [379, 641] on span "Save" at bounding box center [369, 640] width 31 height 18
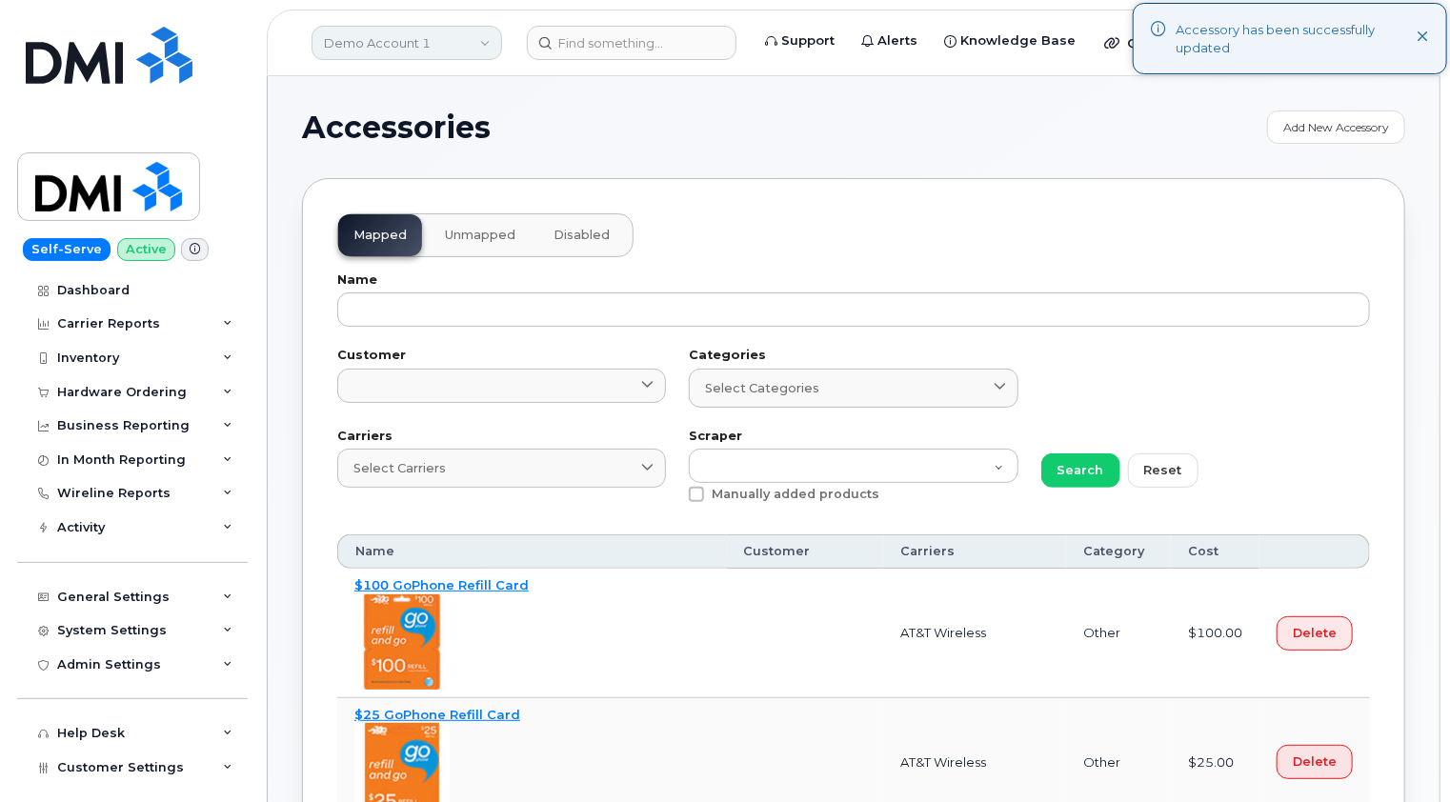
click at [458, 40] on link "Demo Account 1" at bounding box center [407, 43] width 191 height 34
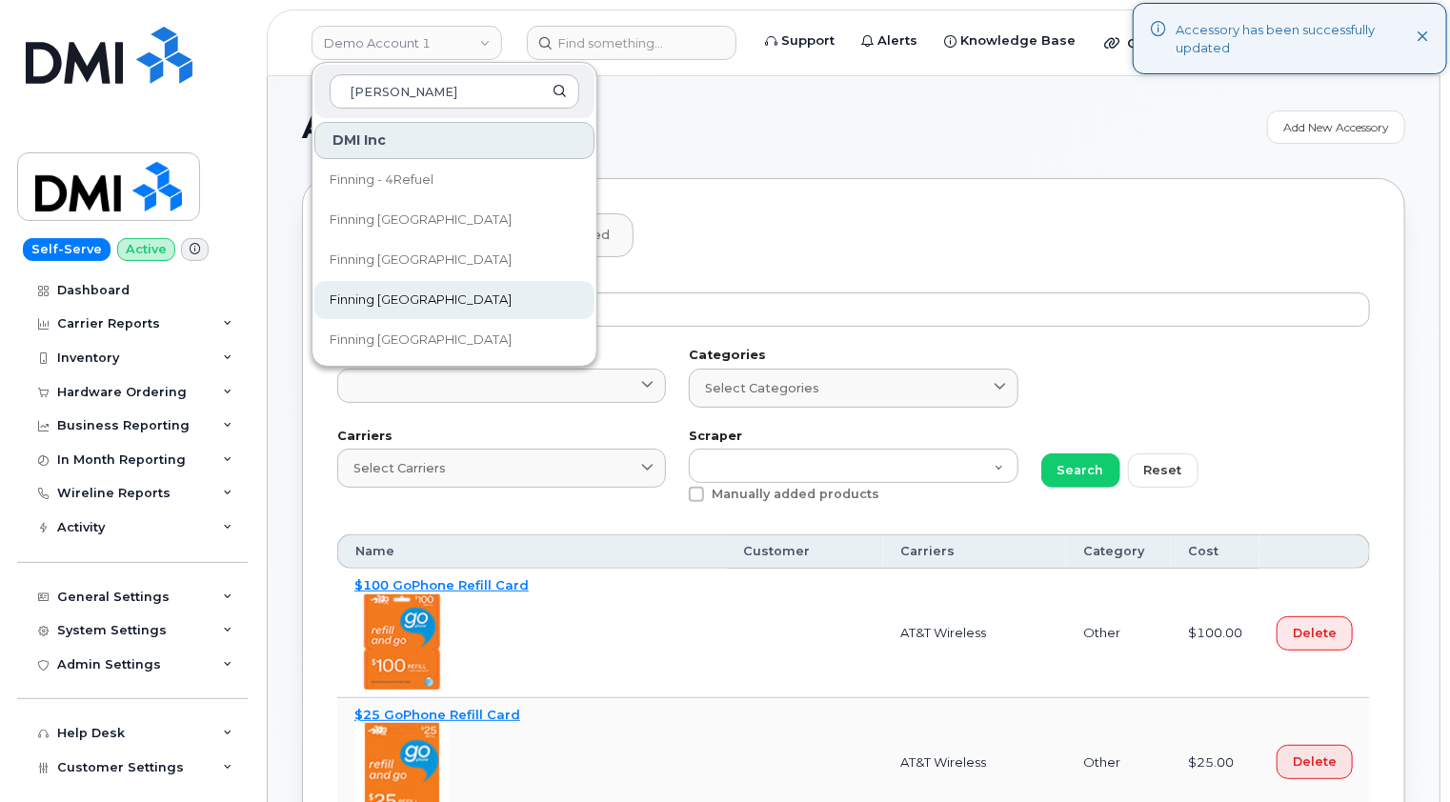
type input "finn"
click at [374, 299] on span "Finning [GEOGRAPHIC_DATA]" at bounding box center [421, 300] width 182 height 19
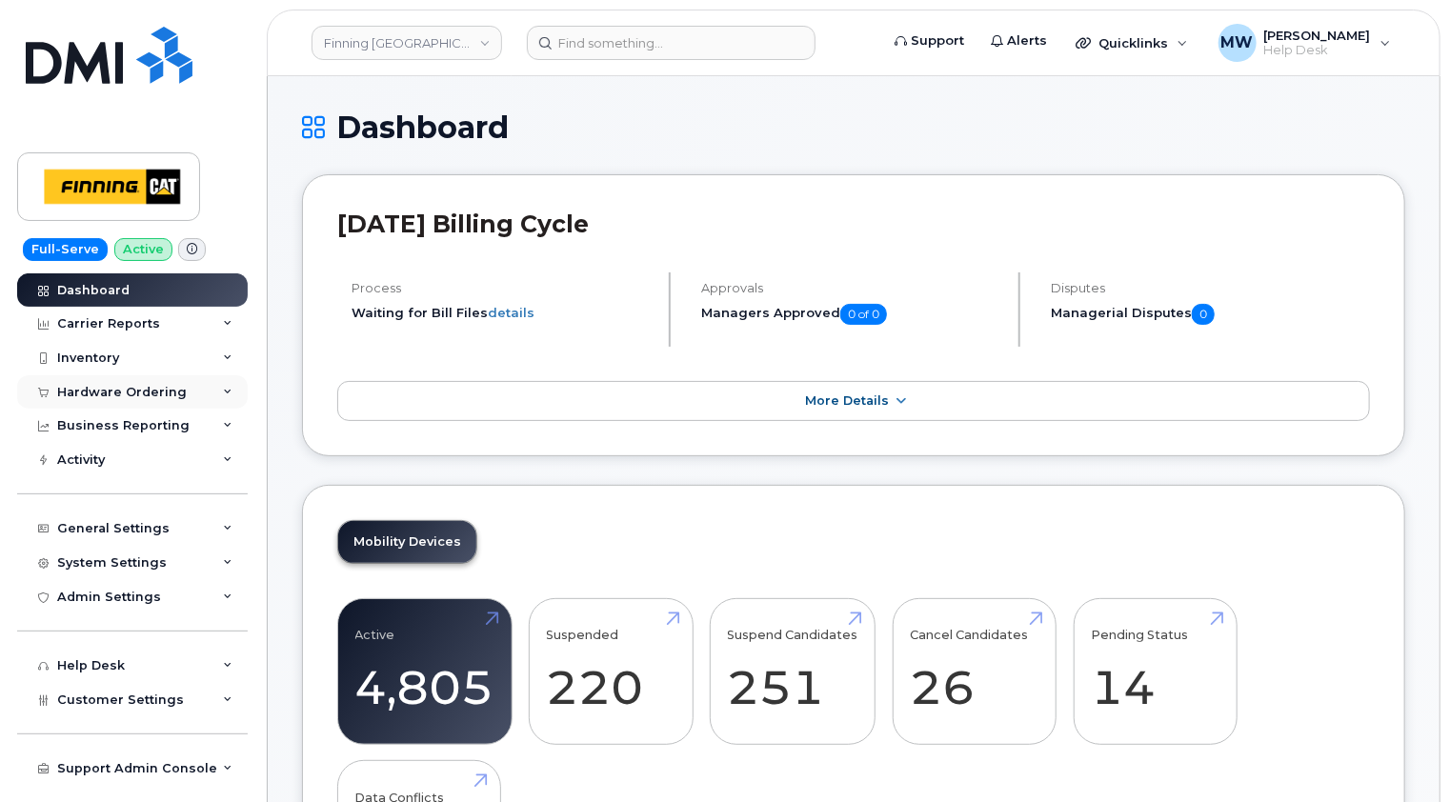
click at [147, 399] on div "Hardware Ordering" at bounding box center [132, 392] width 231 height 34
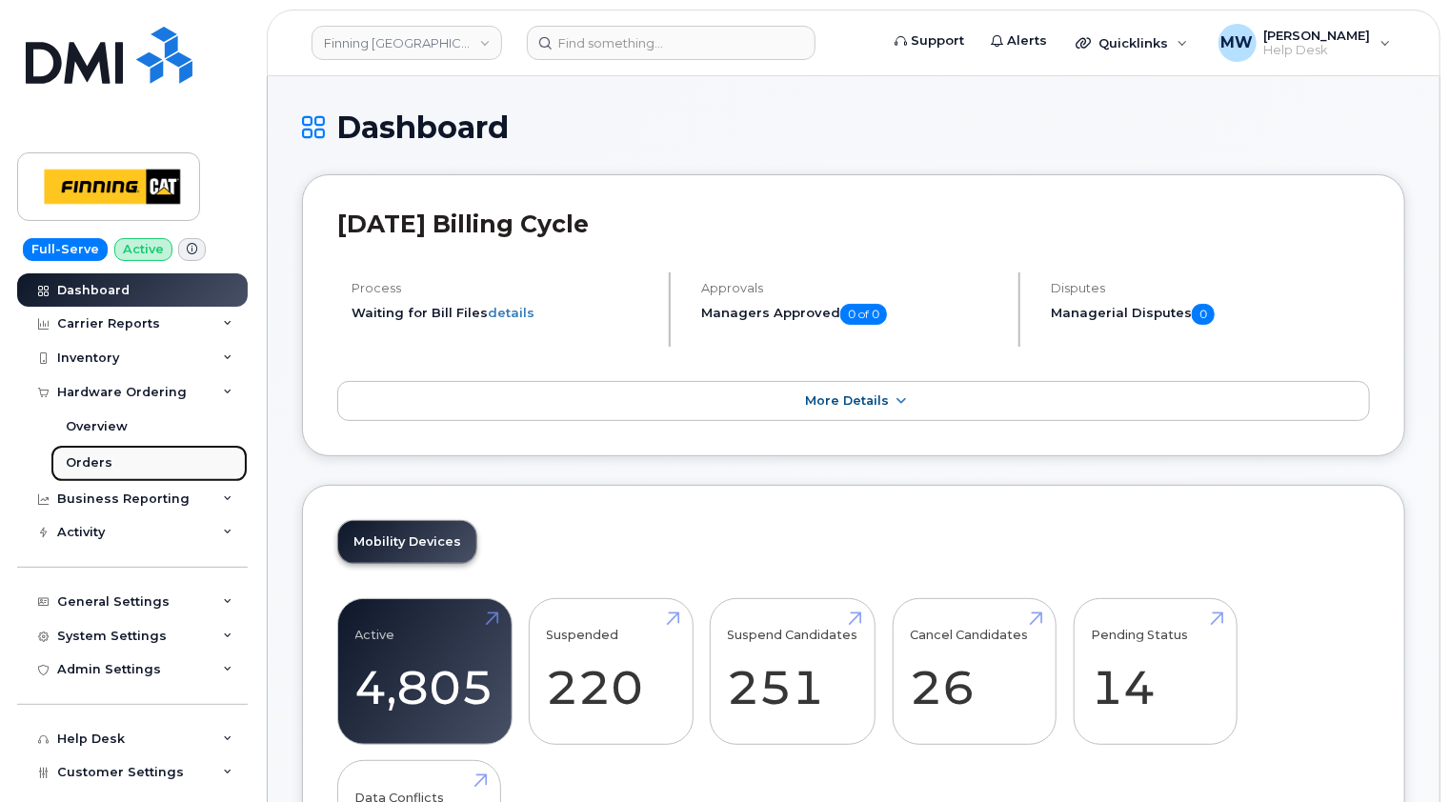
drag, startPoint x: 95, startPoint y: 463, endPoint x: 113, endPoint y: 449, distance: 23.1
click at [95, 461] on div "Orders" at bounding box center [89, 463] width 47 height 17
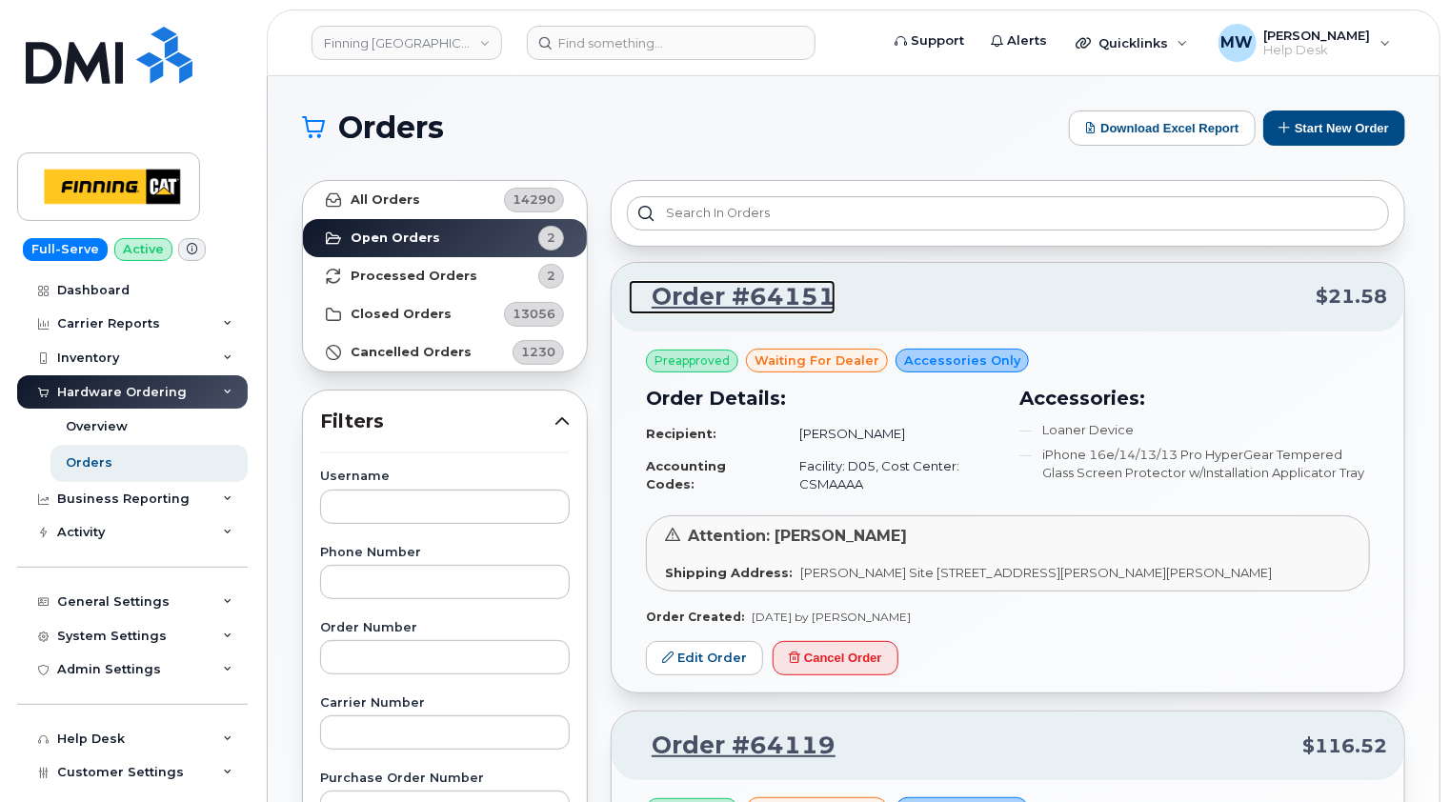
click at [762, 296] on link "Order #64151" at bounding box center [732, 297] width 207 height 34
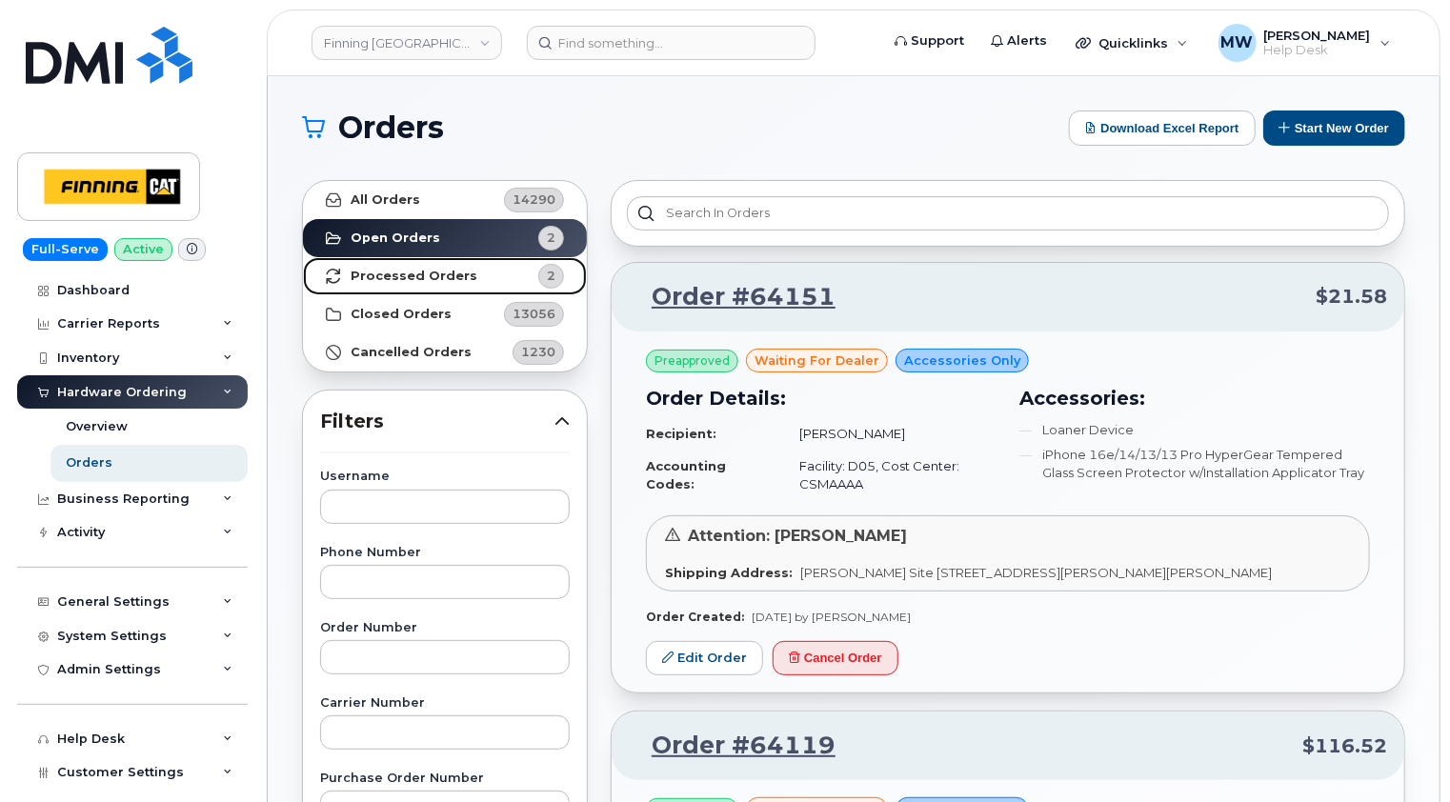
click at [432, 286] on link "Processed Orders 2" at bounding box center [445, 276] width 284 height 38
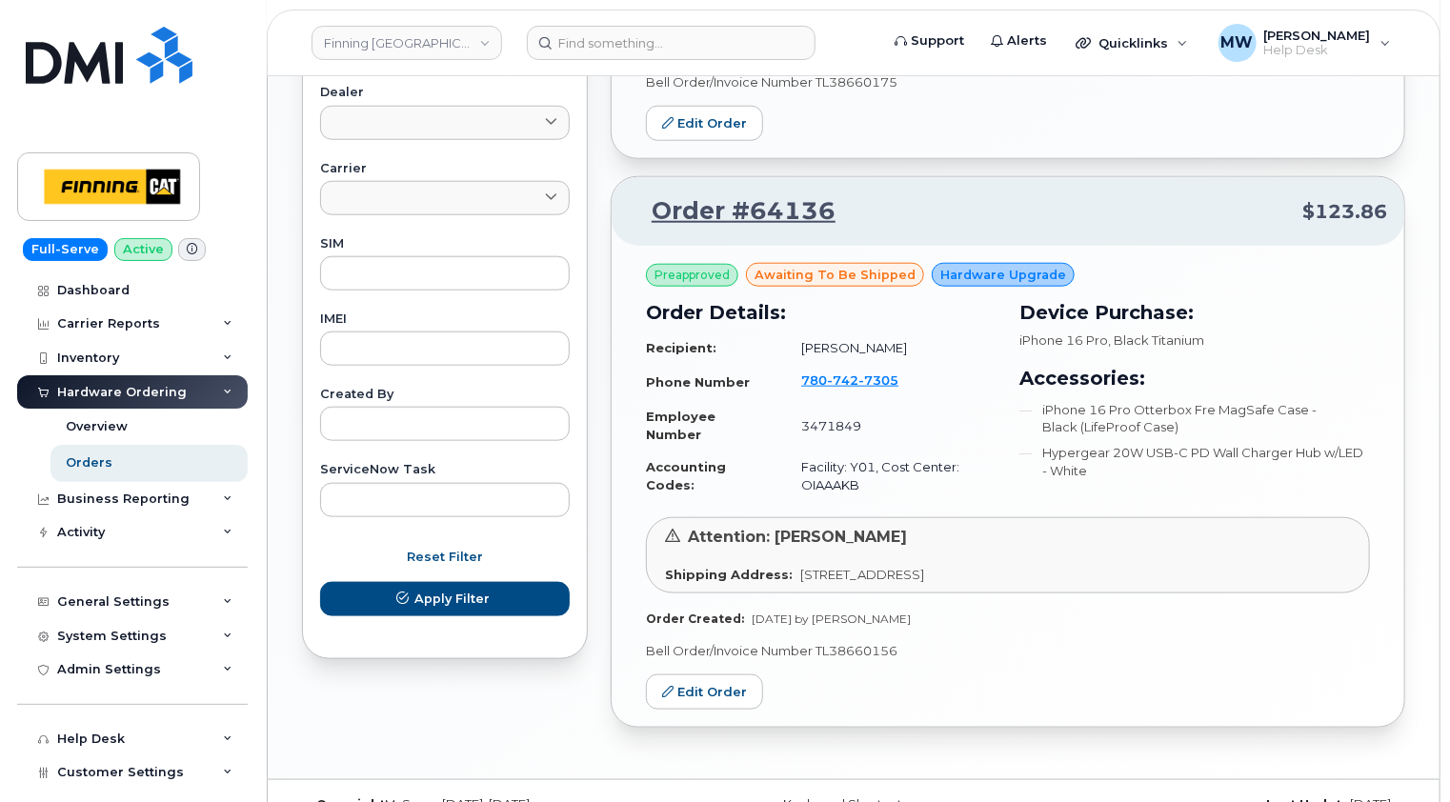
scroll to position [853, 0]
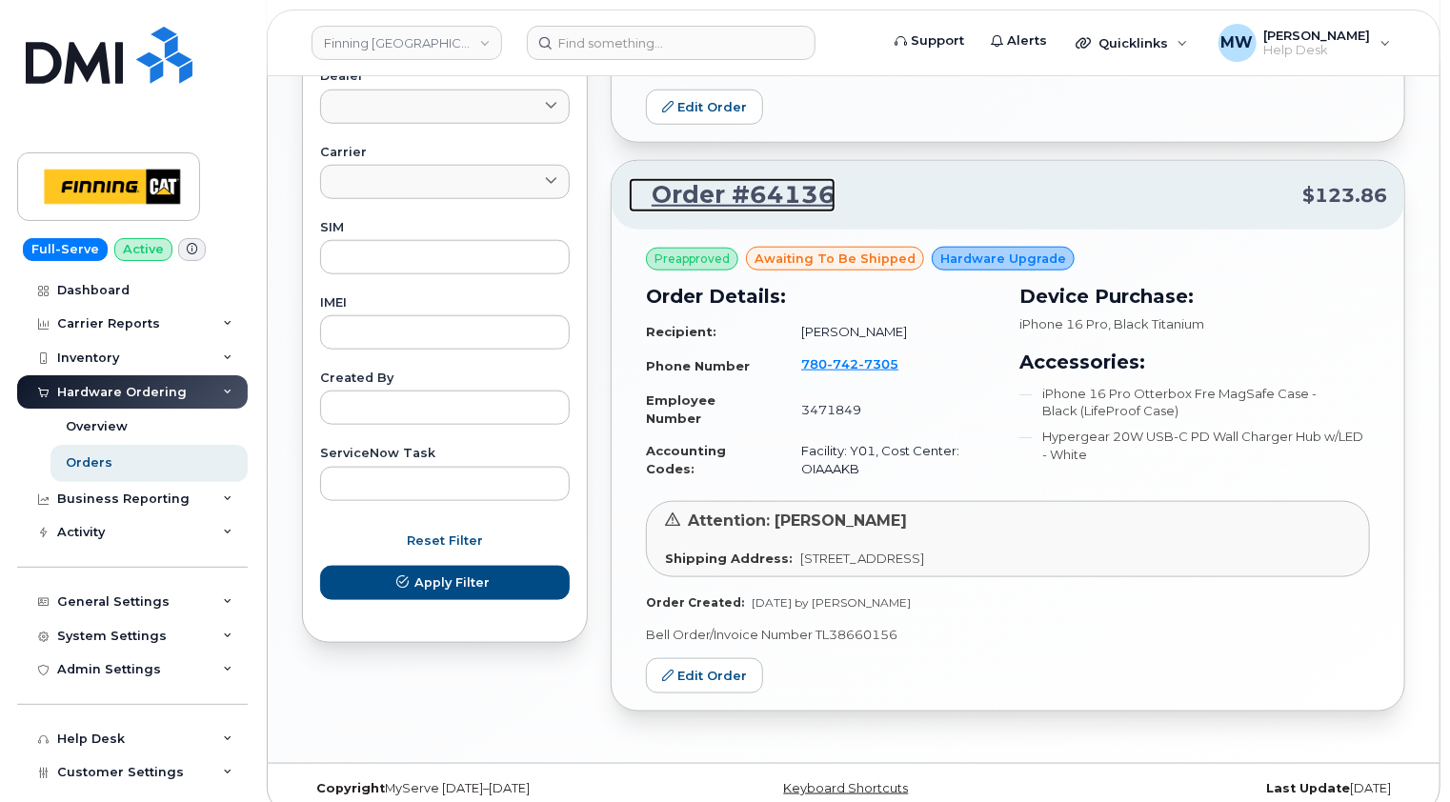
click at [768, 178] on link "Order #64136" at bounding box center [732, 195] width 207 height 34
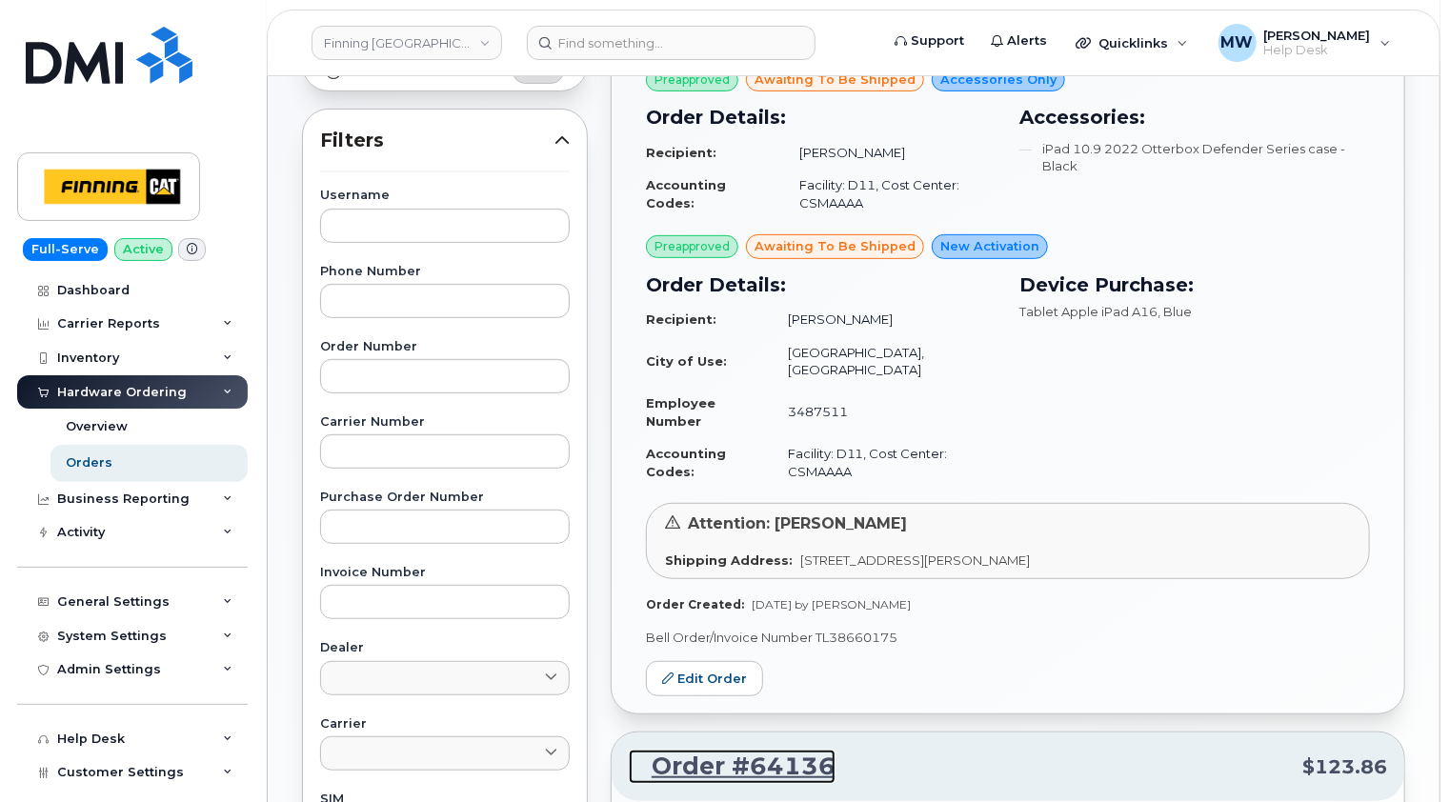
scroll to position [0, 0]
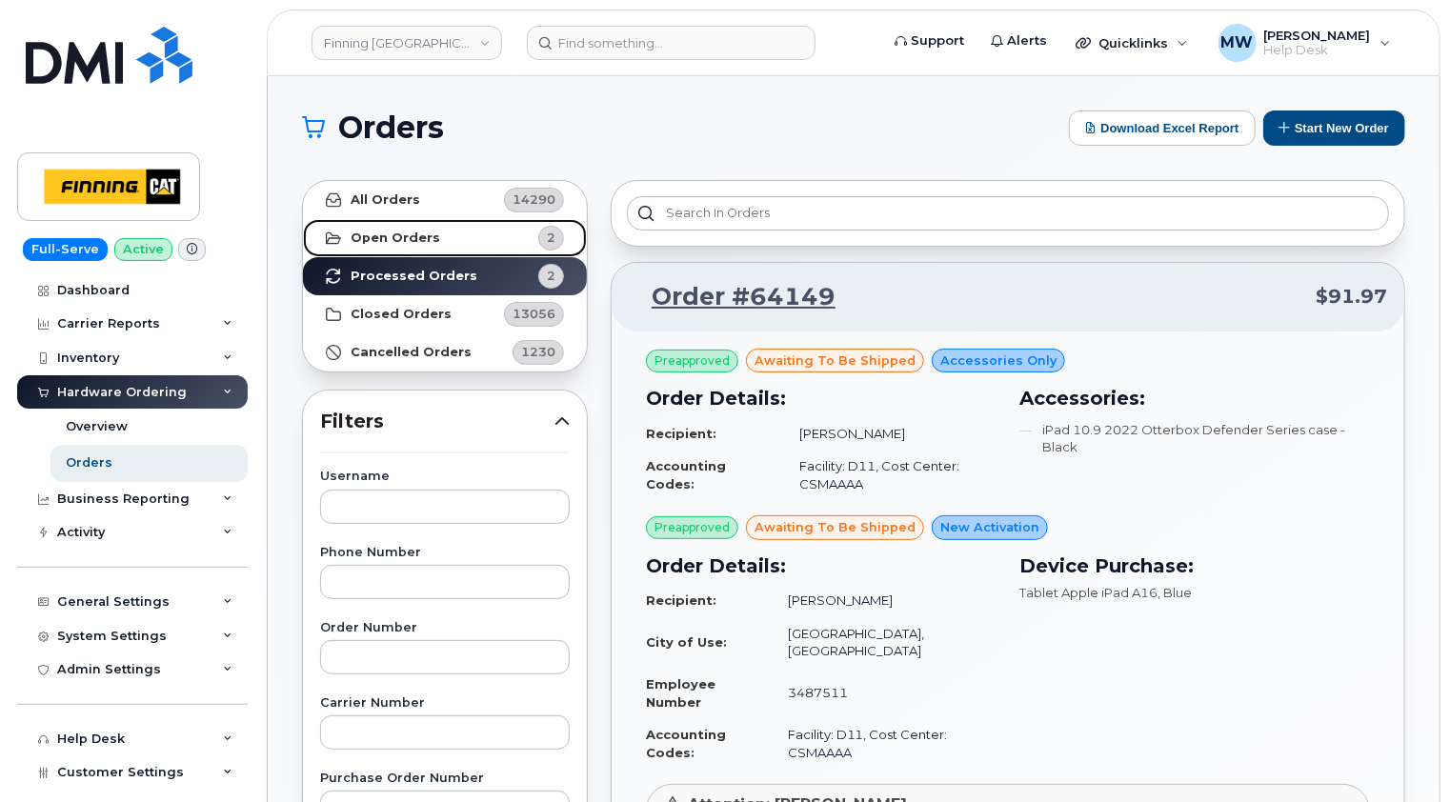
click at [413, 240] on strong "Open Orders" at bounding box center [396, 238] width 90 height 15
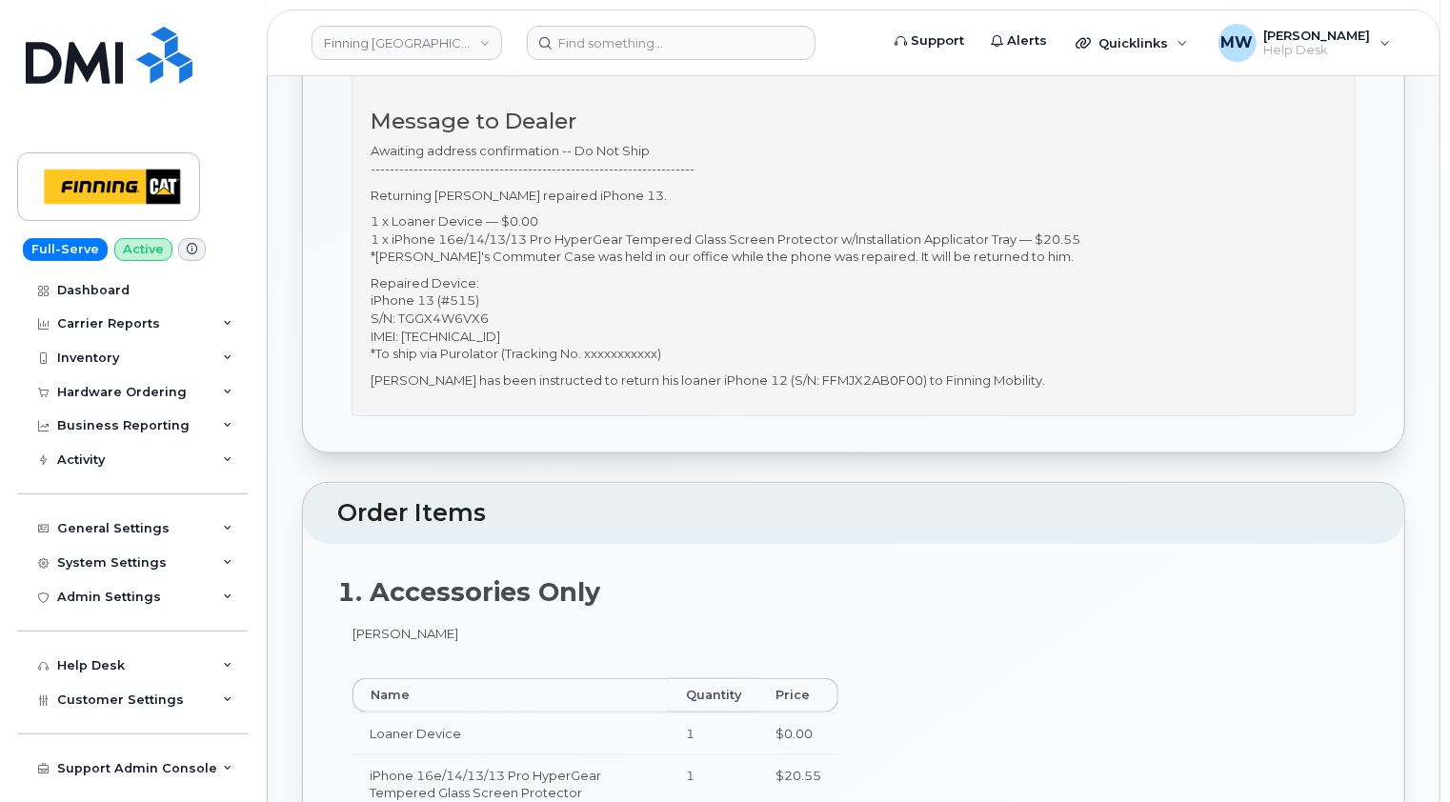
scroll to position [476, 0]
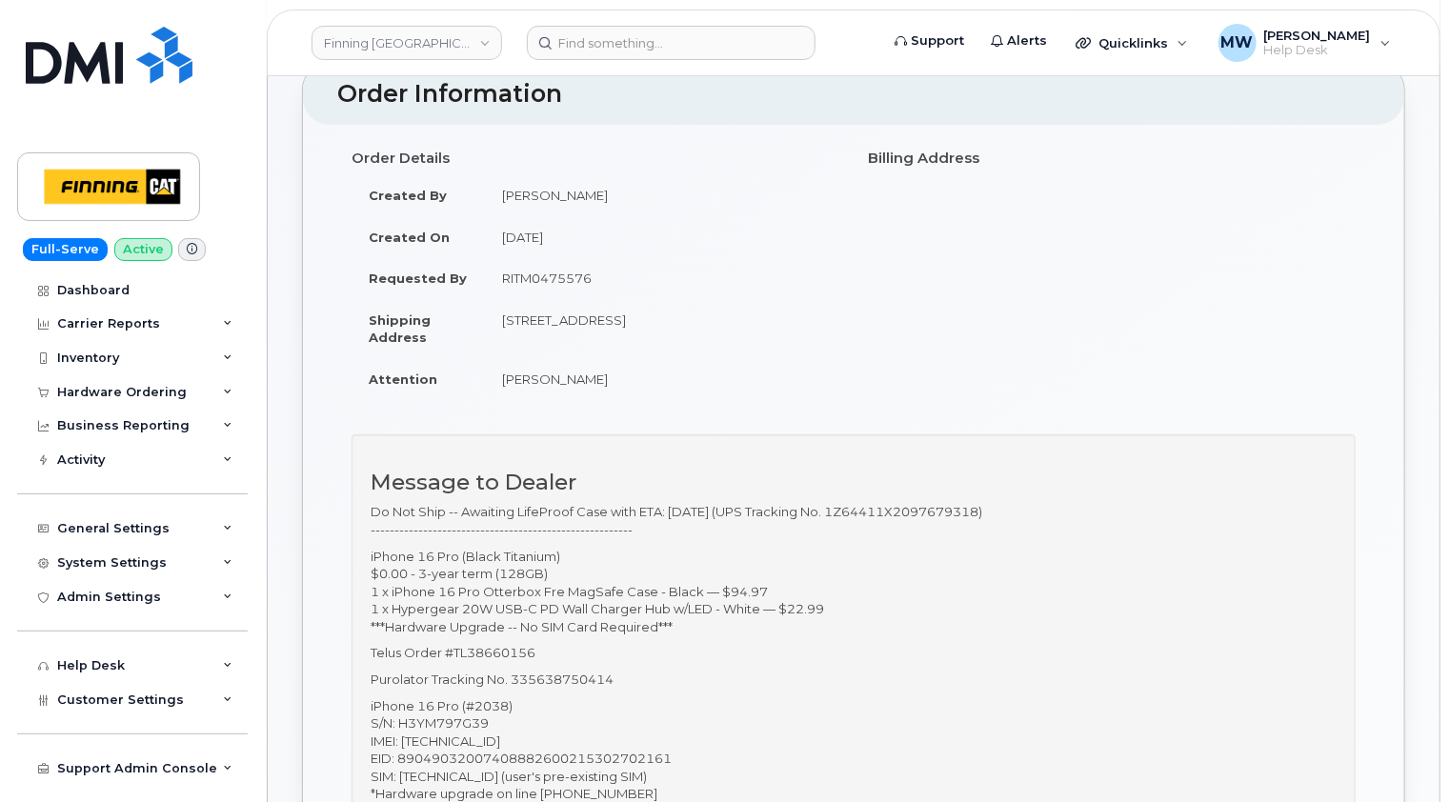
scroll to position [286, 0]
